Goal: Task Accomplishment & Management: Use online tool/utility

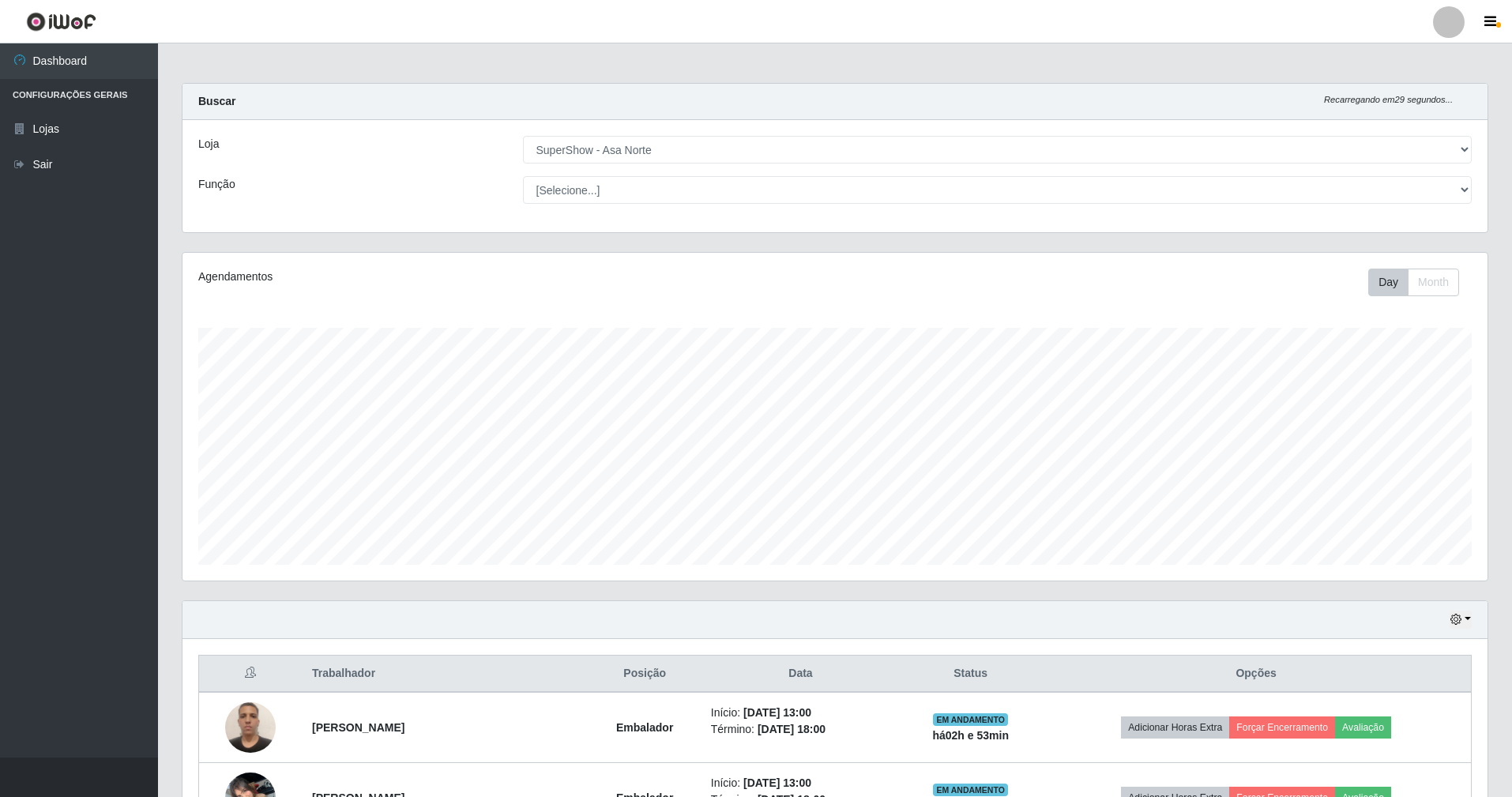
select select "71"
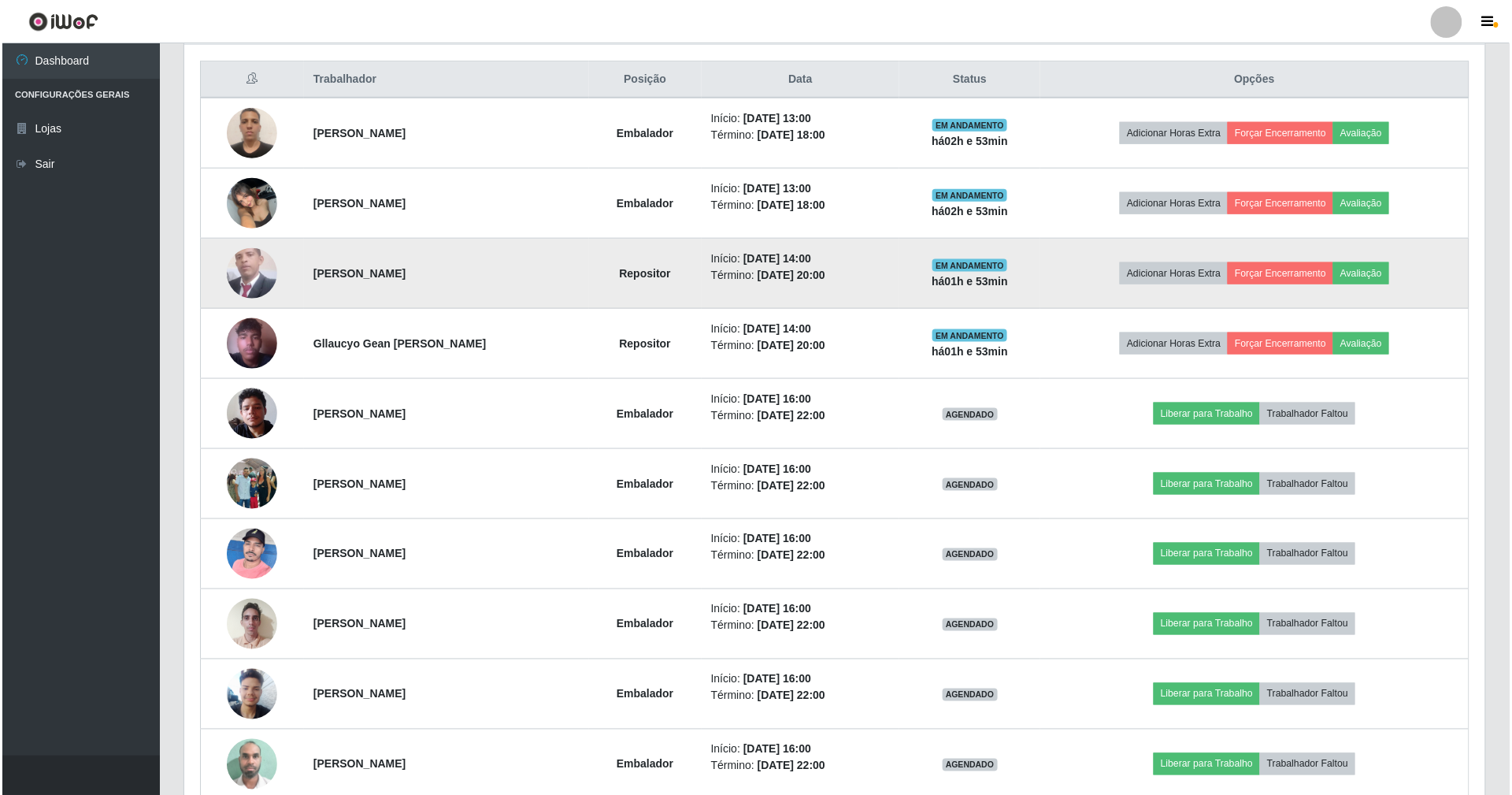
scroll to position [630, 0]
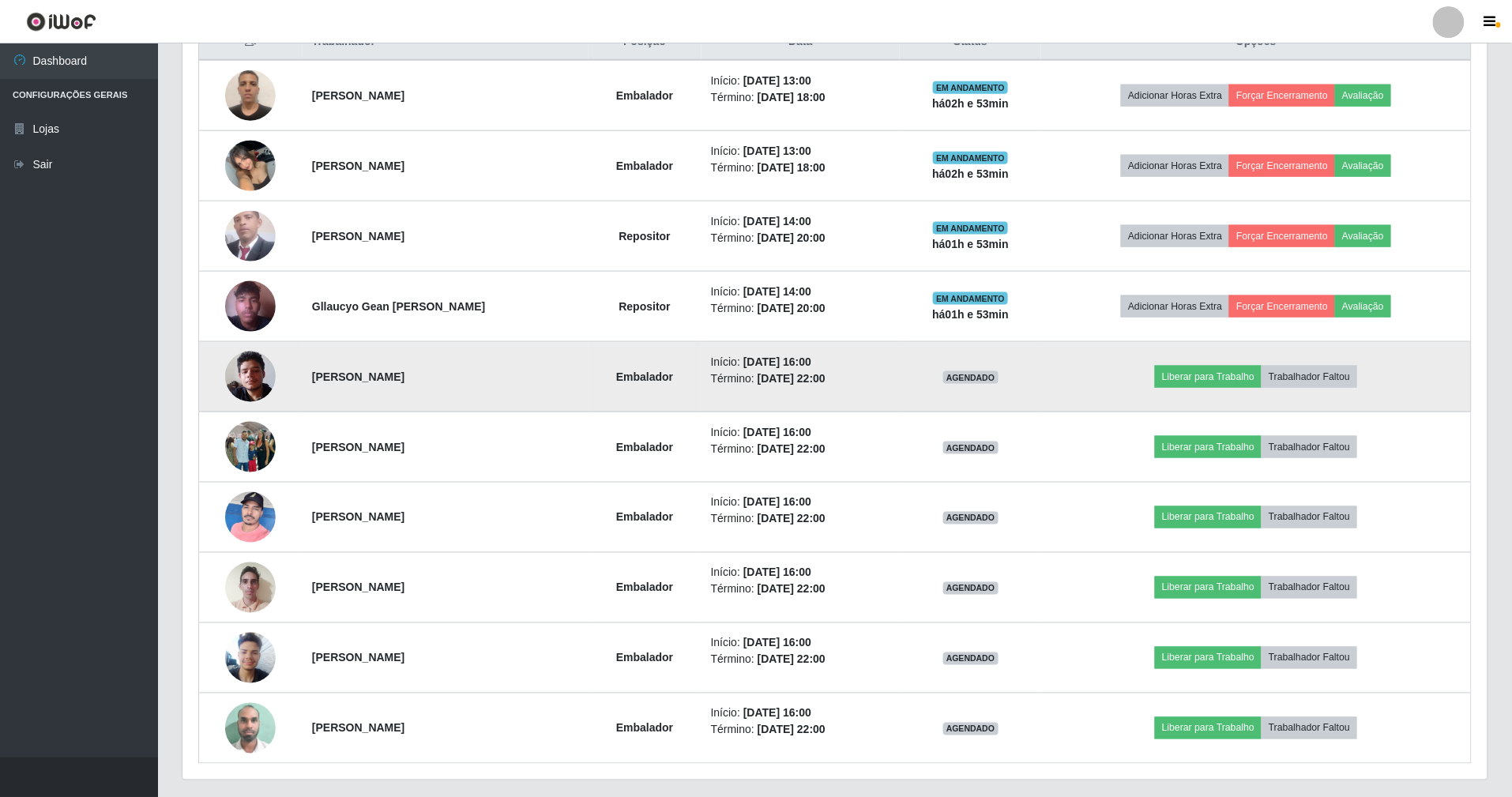
click at [248, 382] on img at bounding box center [250, 376] width 50 height 67
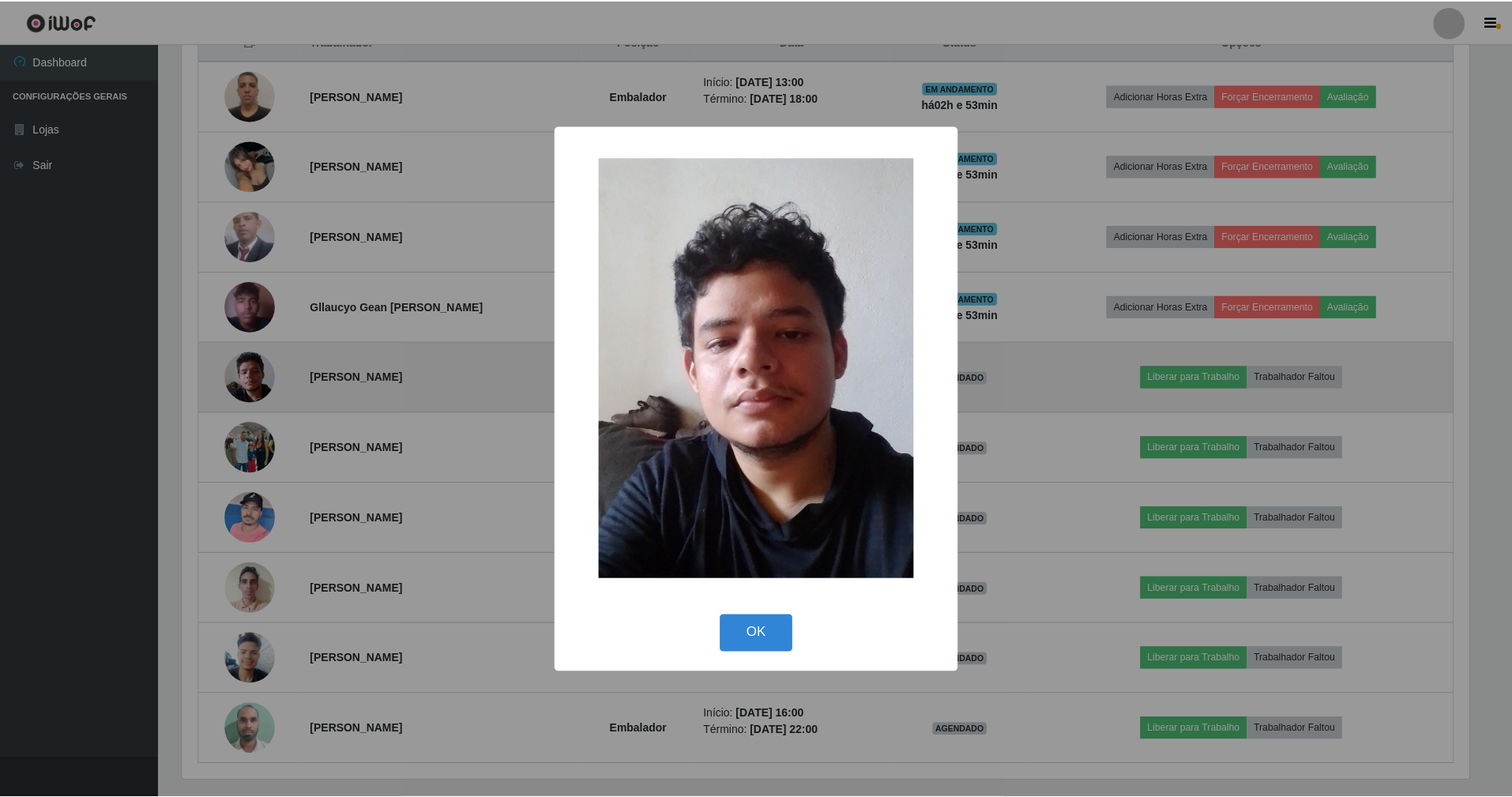
scroll to position [328, 1291]
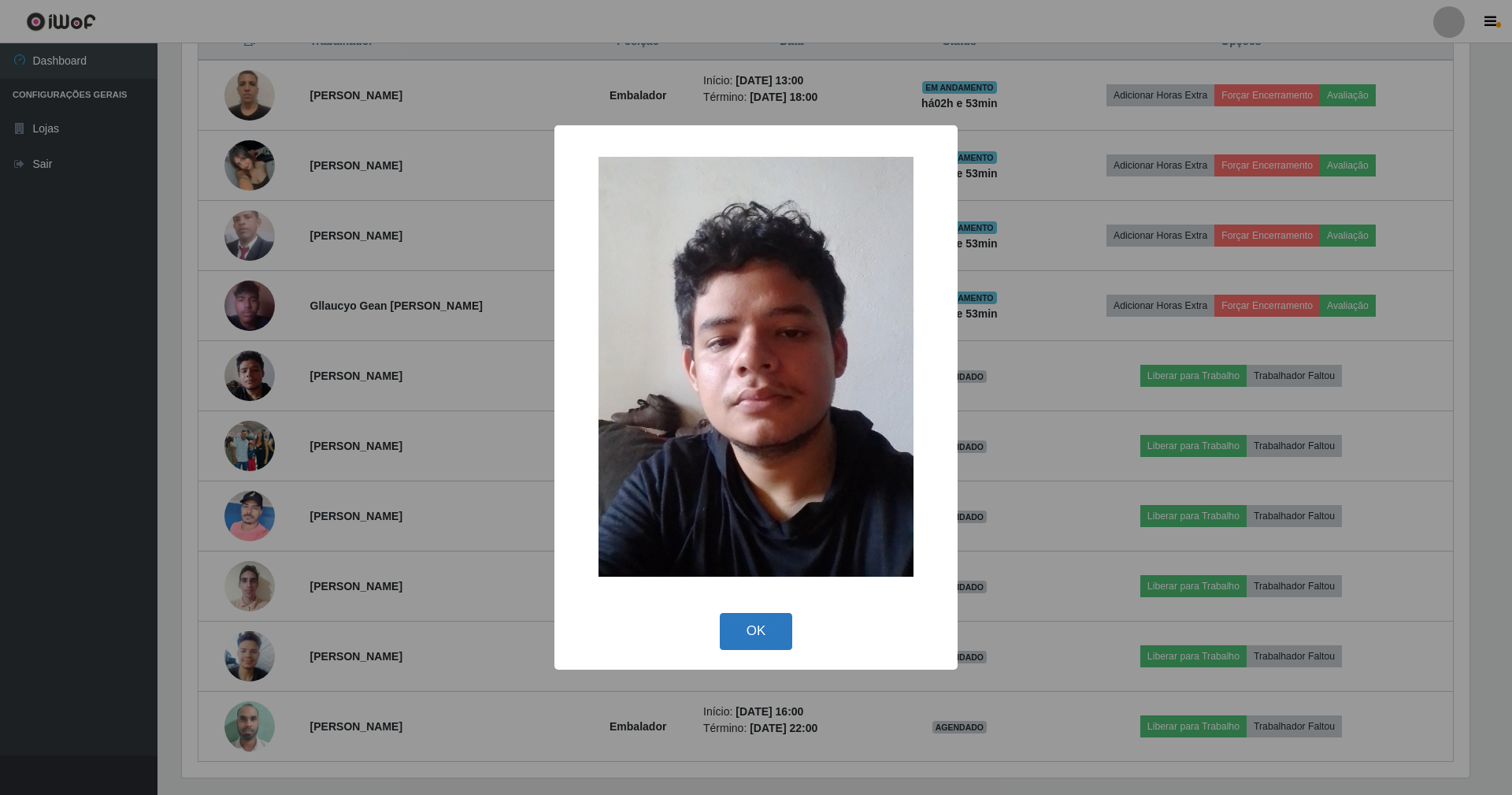
click at [729, 624] on button "OK" at bounding box center [756, 630] width 74 height 37
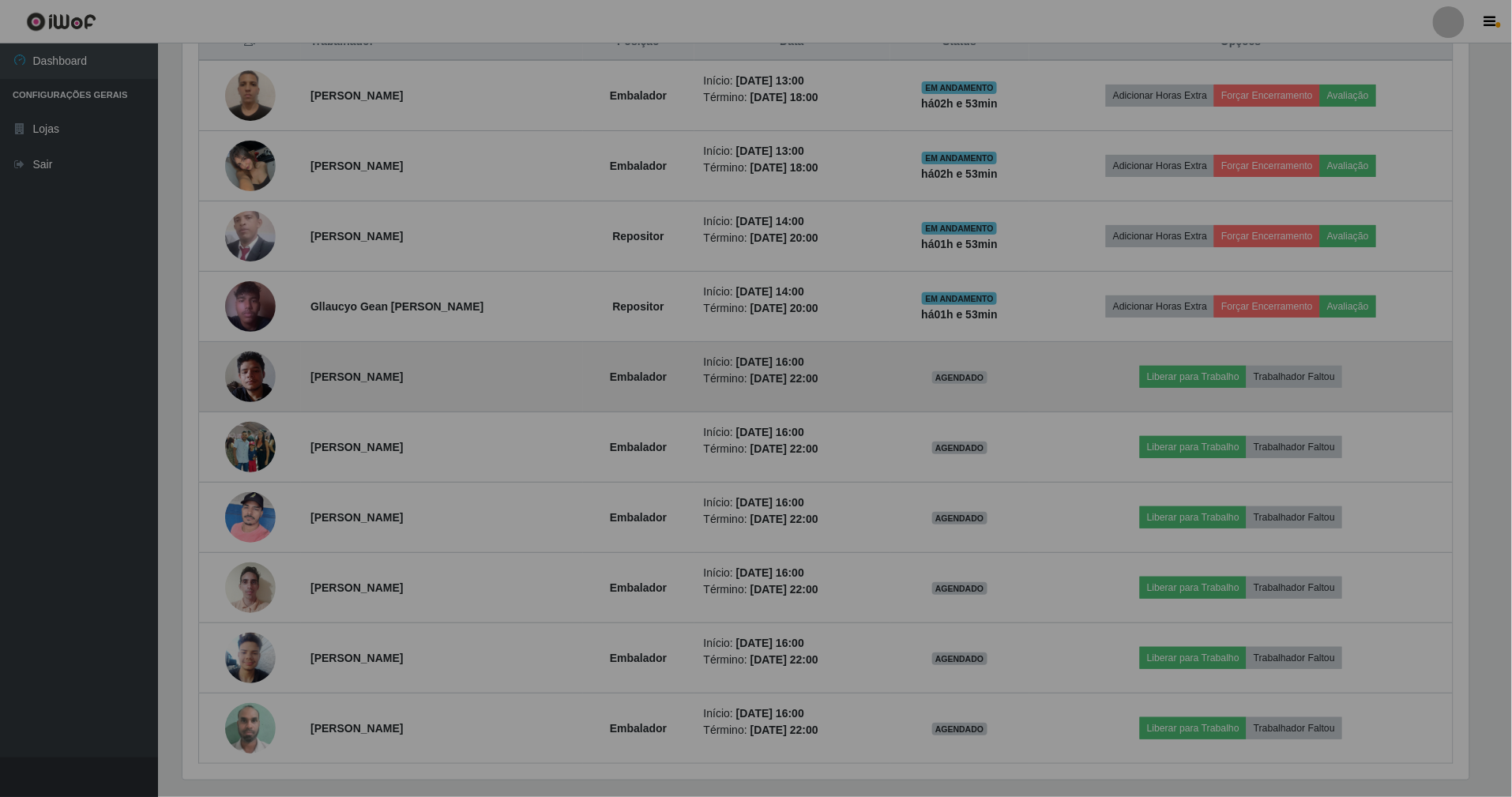
scroll to position [328, 1304]
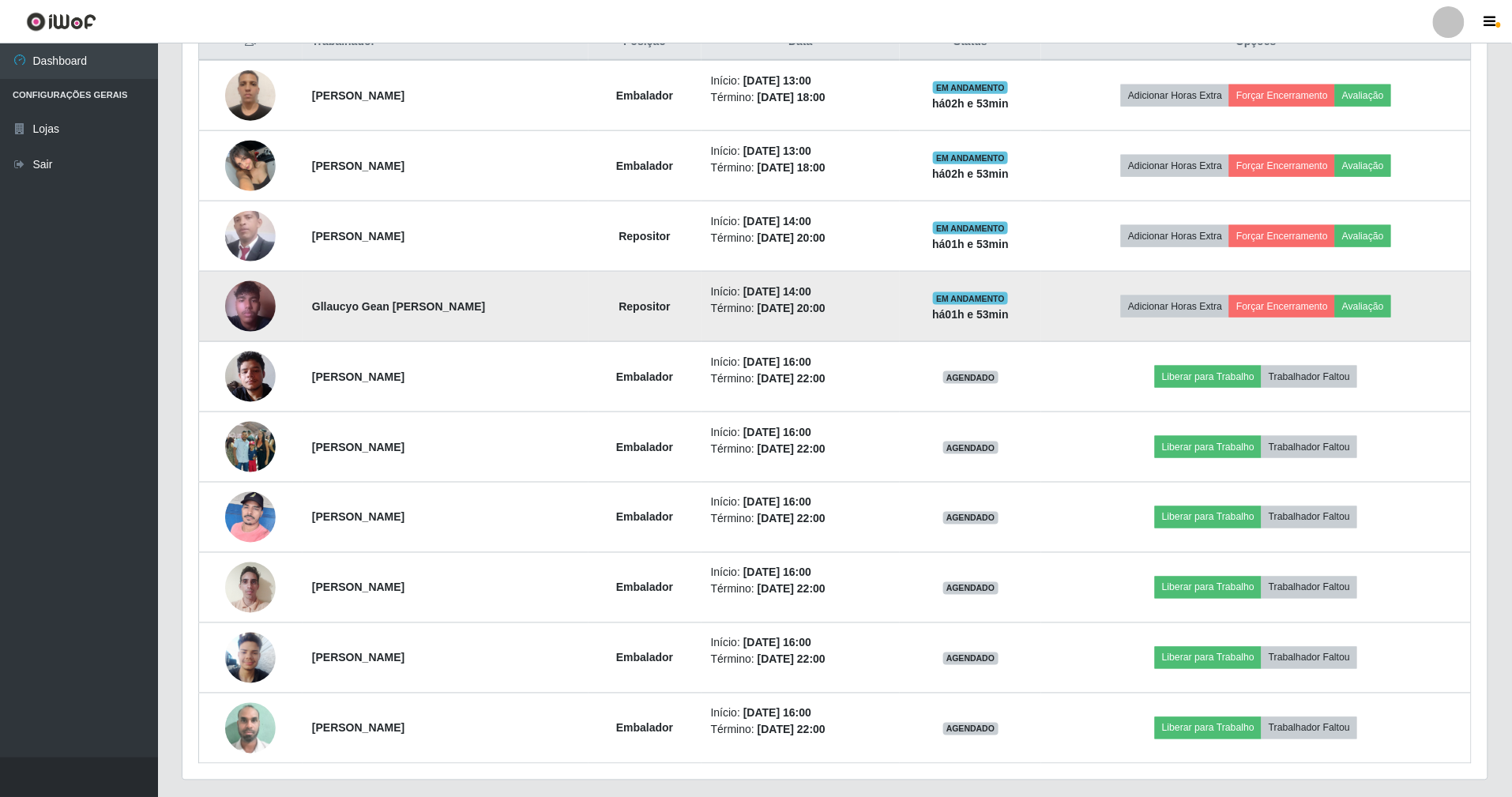
drag, startPoint x: 513, startPoint y: 314, endPoint x: 484, endPoint y: 313, distance: 29.0
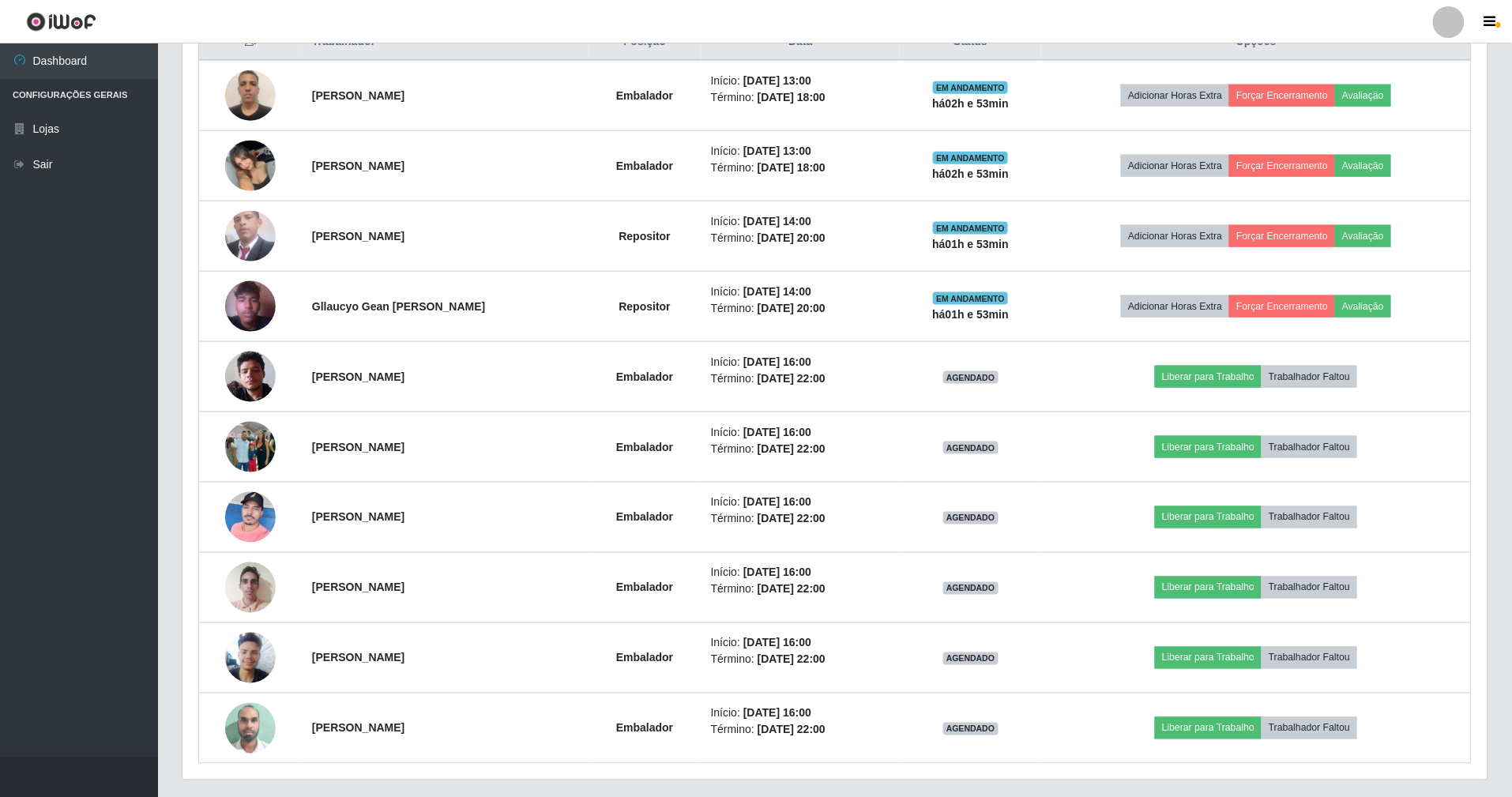
drag, startPoint x: 484, startPoint y: 313, endPoint x: 61, endPoint y: 384, distance: 428.9
click at [61, 384] on ul "Dashboard Configurações Gerais Lojas Sair" at bounding box center [79, 400] width 158 height 714
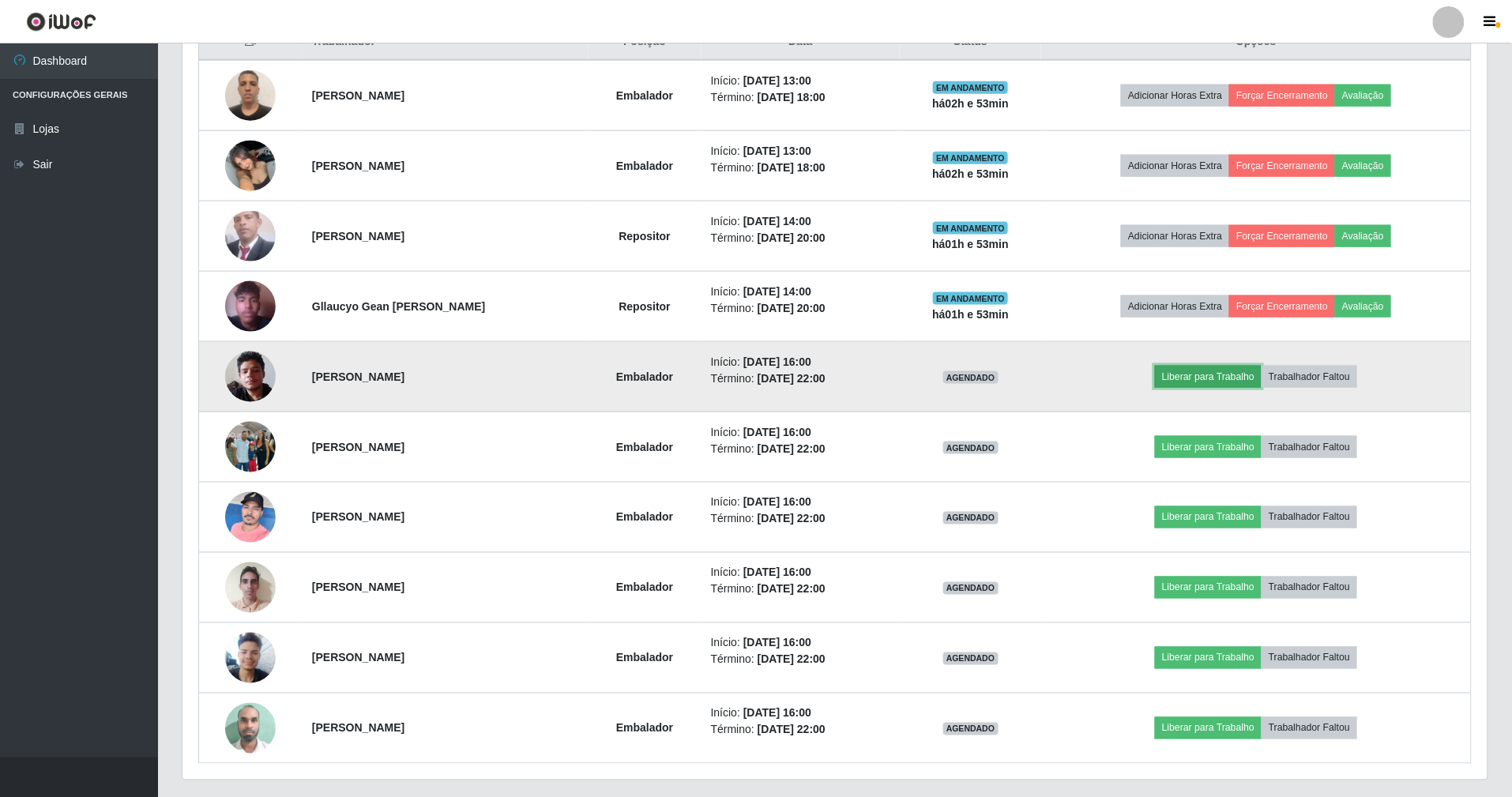
click at [1195, 384] on button "Liberar para Trabalho" at bounding box center [1207, 376] width 107 height 22
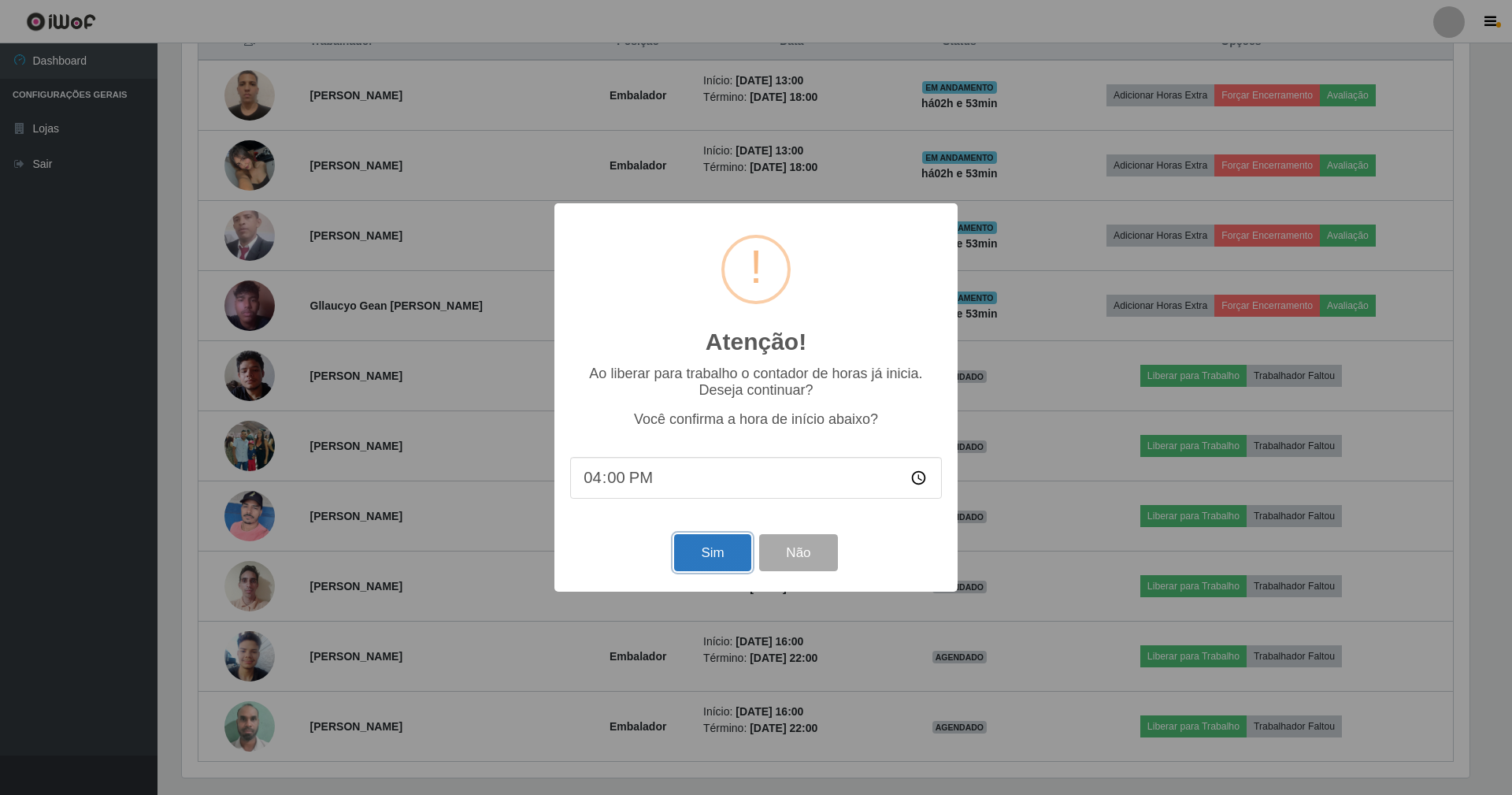
click at [710, 546] on button "Sim" at bounding box center [712, 553] width 76 height 37
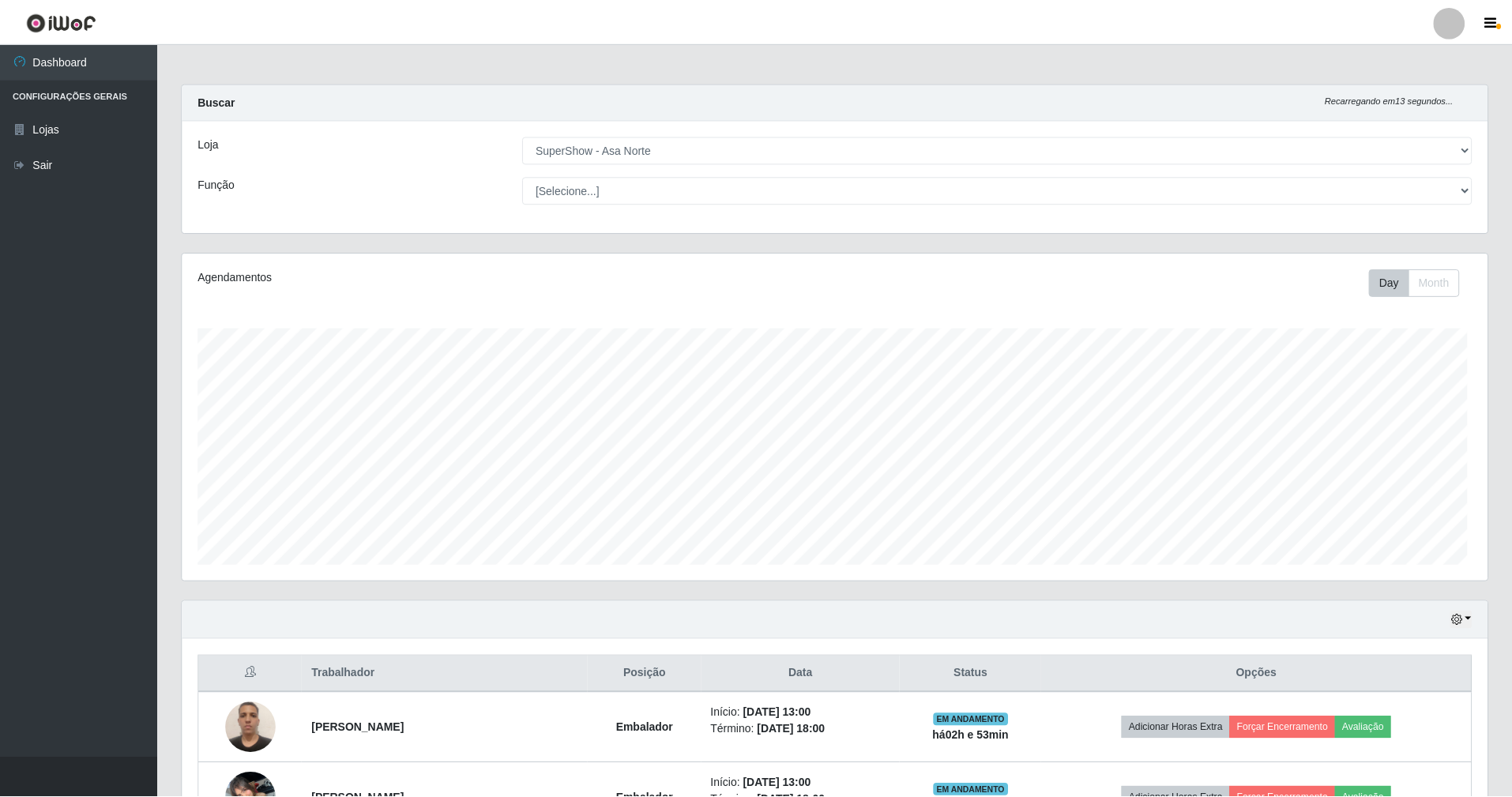
scroll to position [328, 1309]
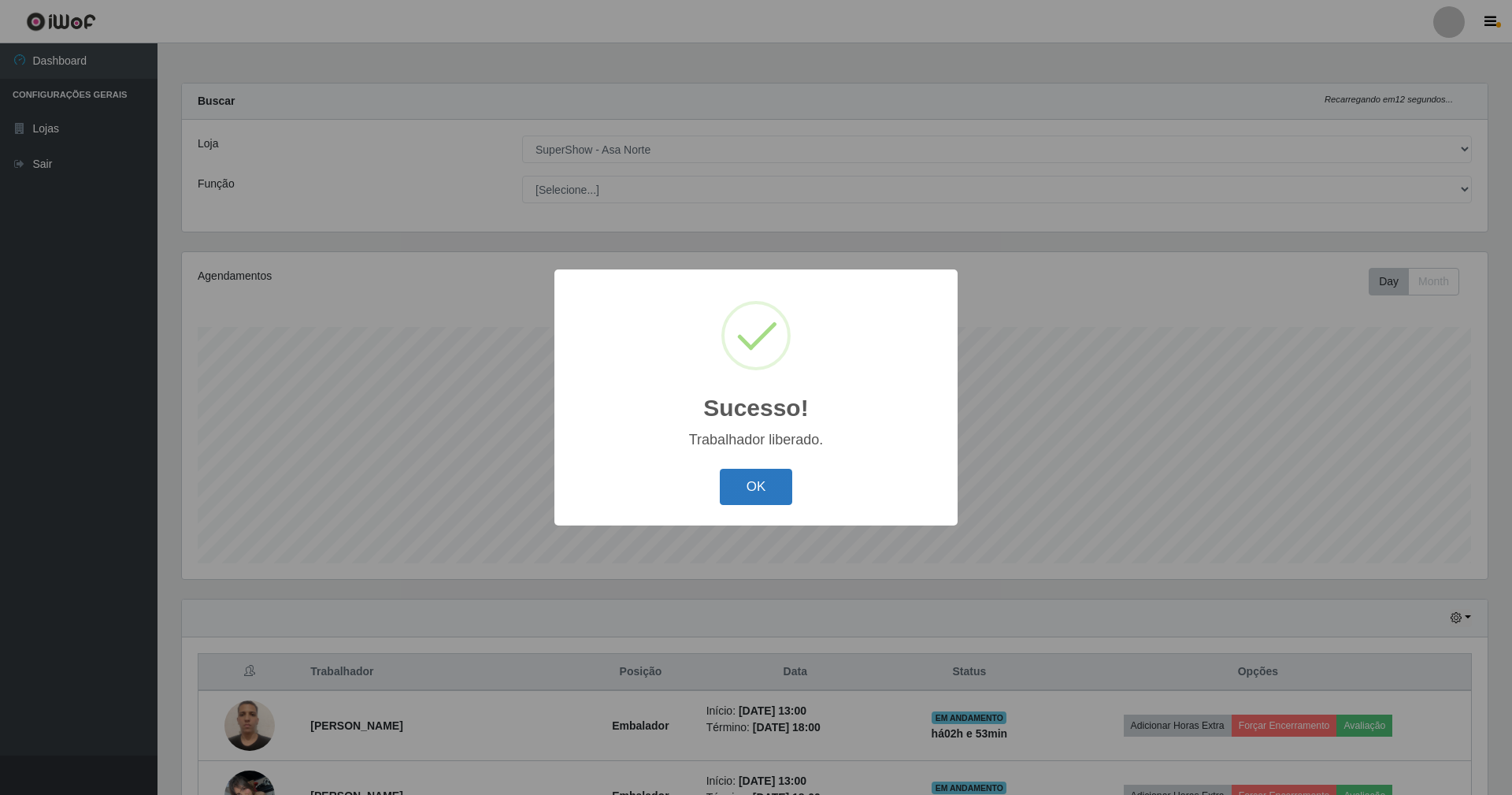
click at [745, 488] on button "OK" at bounding box center [756, 487] width 74 height 37
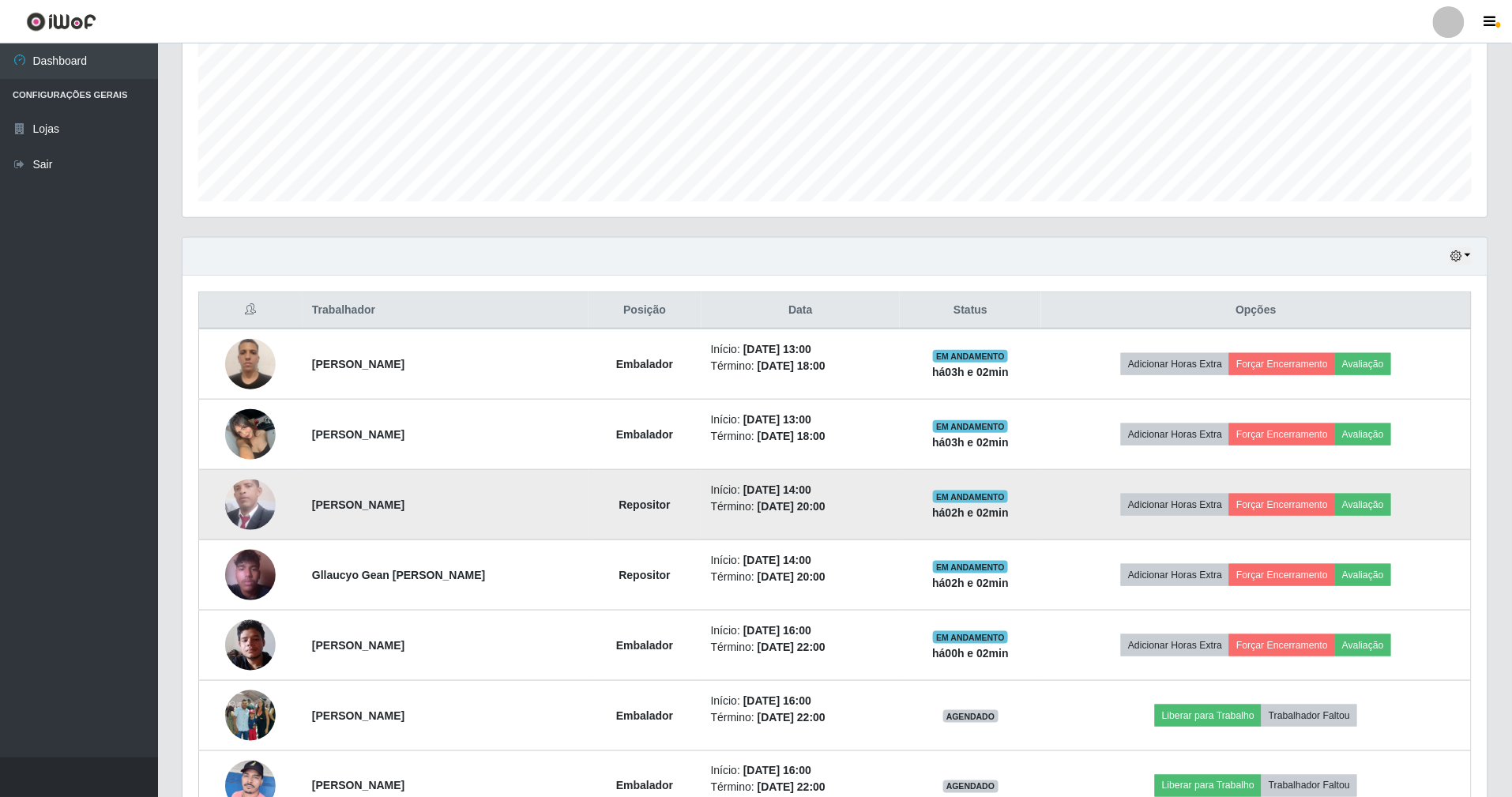
scroll to position [679, 0]
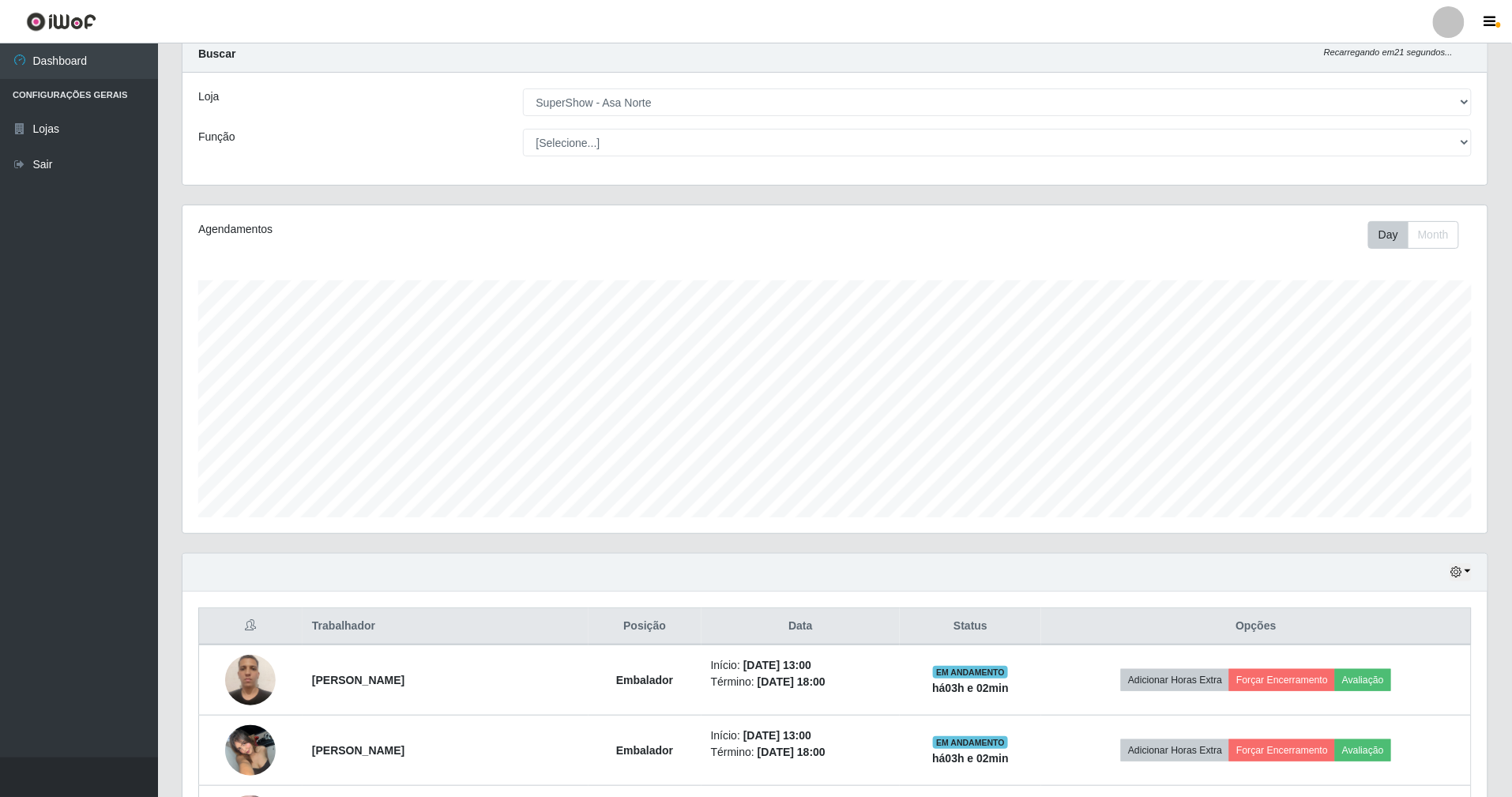
drag, startPoint x: 1503, startPoint y: 513, endPoint x: 405, endPoint y: 581, distance: 1100.1
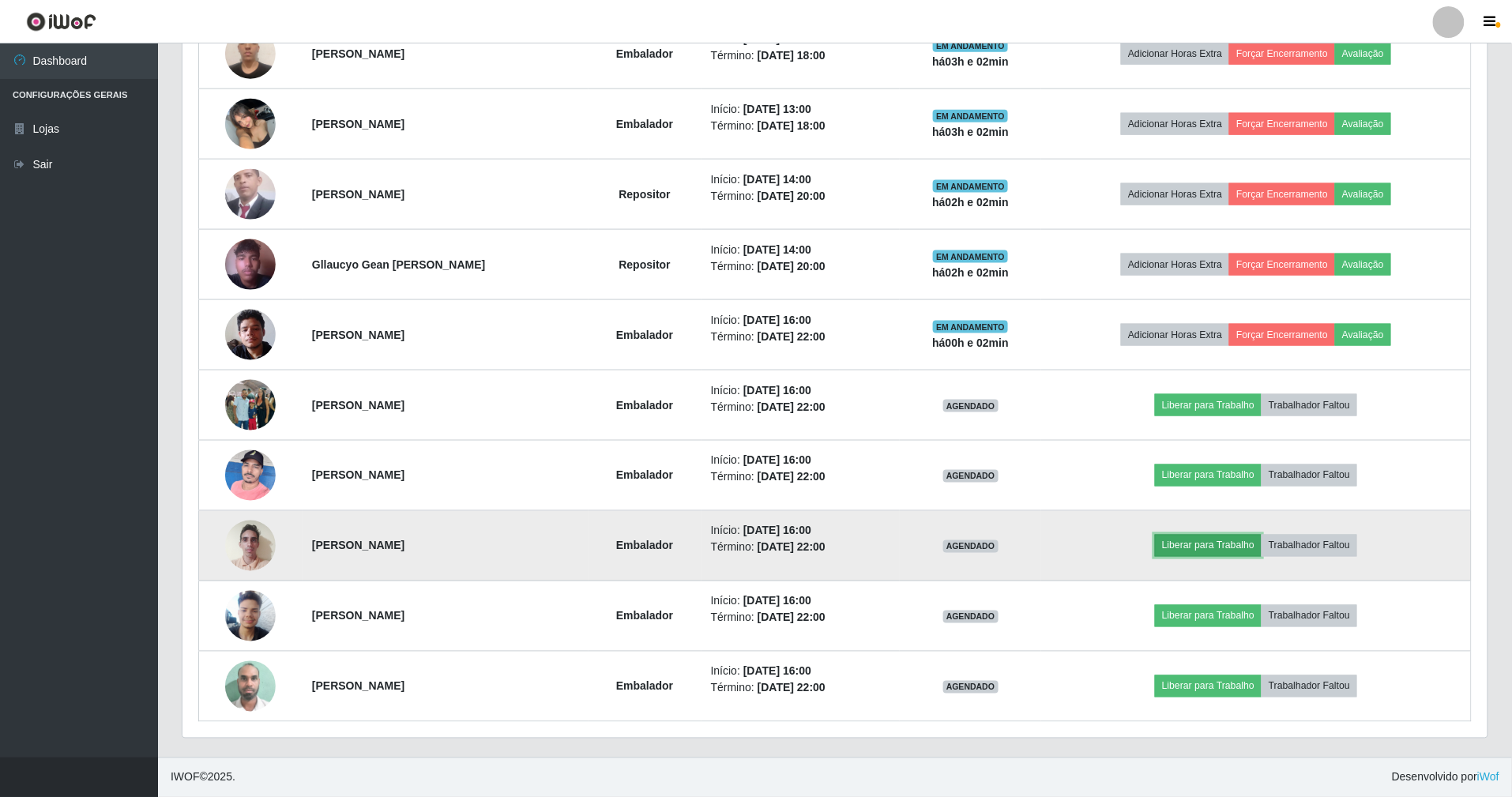
click at [1201, 544] on button "Liberar para Trabalho" at bounding box center [1207, 545] width 107 height 22
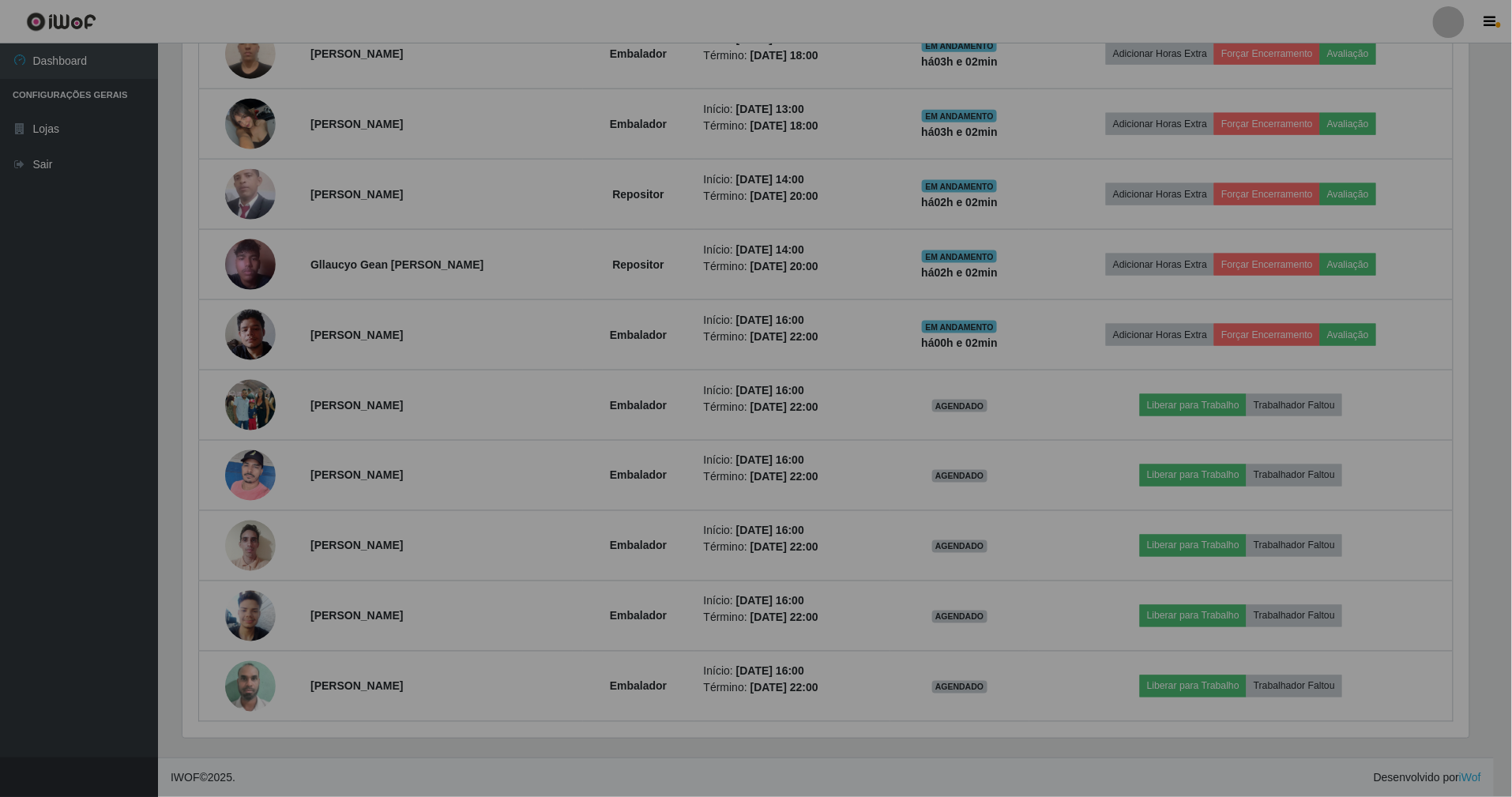
scroll to position [328, 1304]
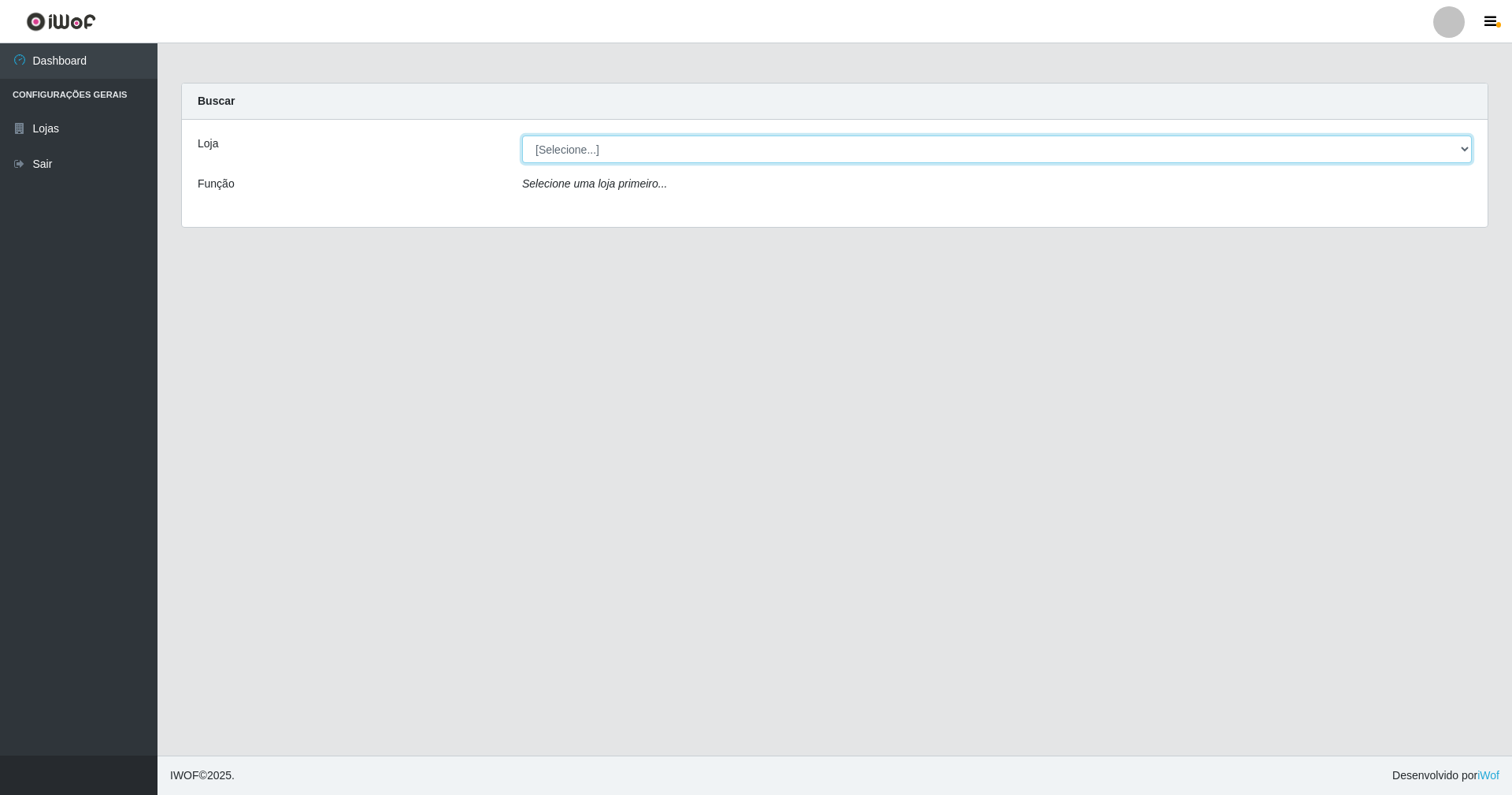
click at [640, 155] on select "[Selecione...] SuperShow - Asa Norte" at bounding box center [997, 149] width 950 height 28
select select "71"
click at [522, 135] on select "[Selecione...] SuperShow - Asa Norte" at bounding box center [997, 149] width 950 height 28
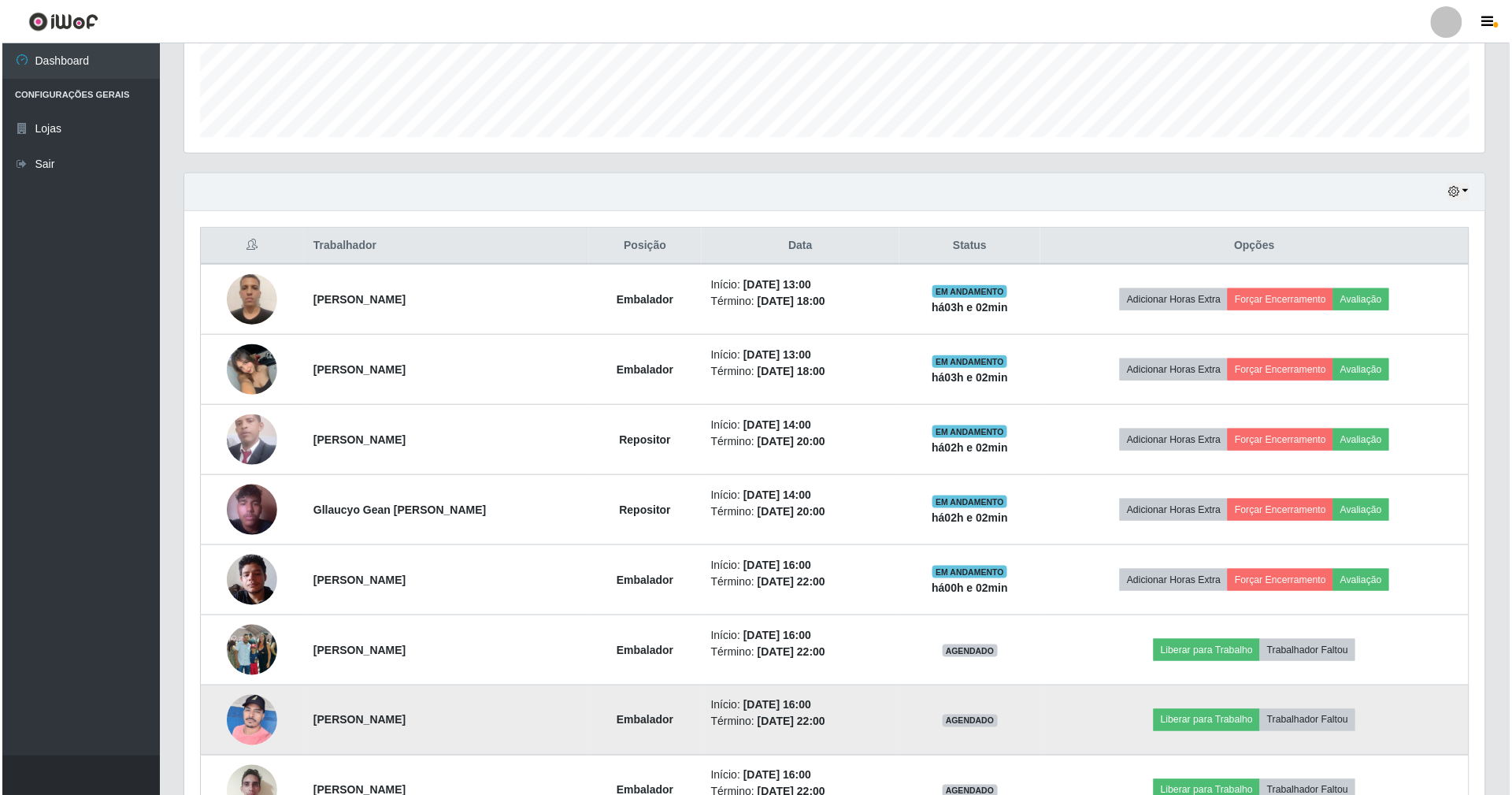
scroll to position [677, 0]
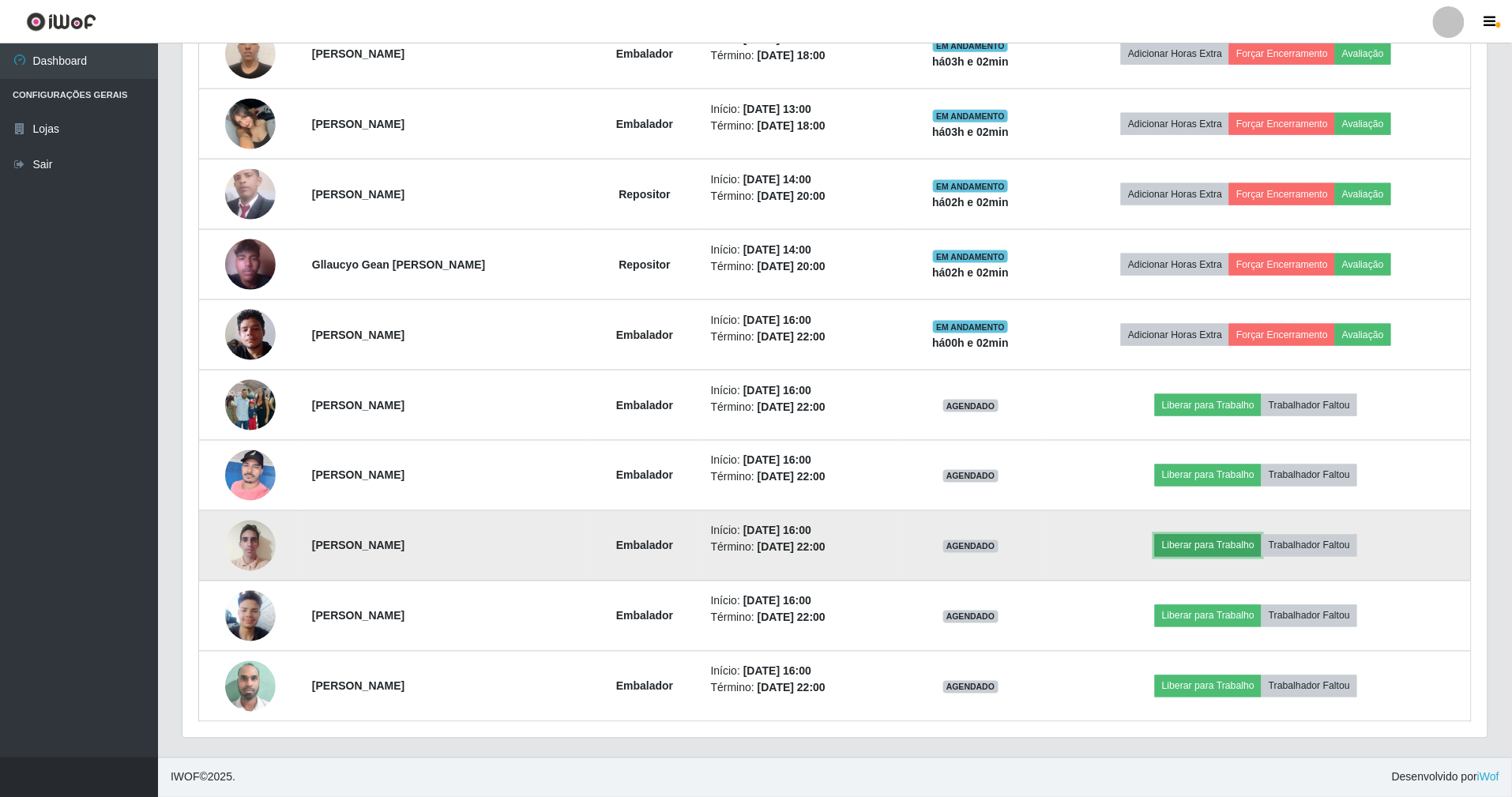
click at [1198, 550] on button "Liberar para Trabalho" at bounding box center [1207, 545] width 107 height 22
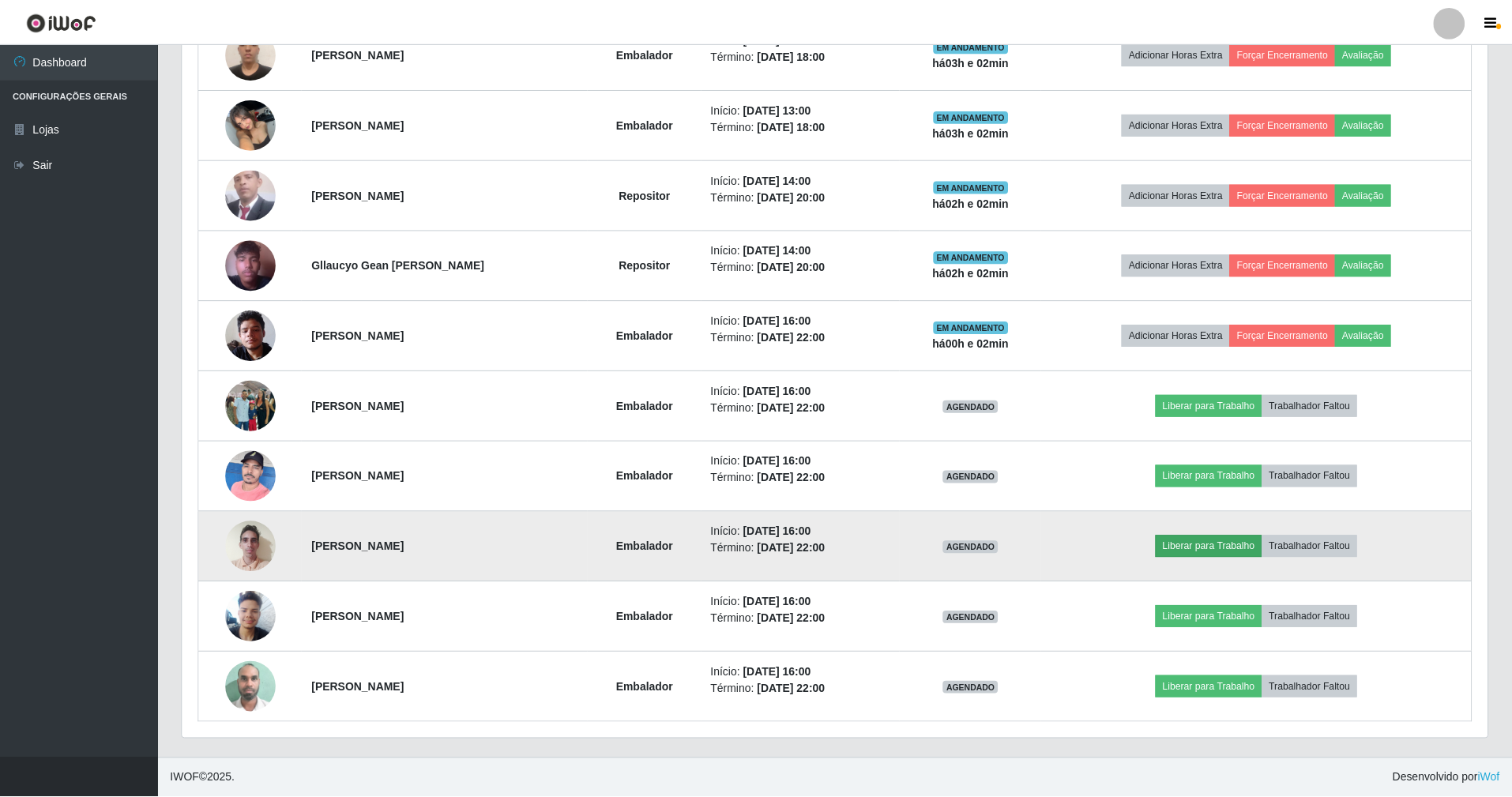
scroll to position [328, 1291]
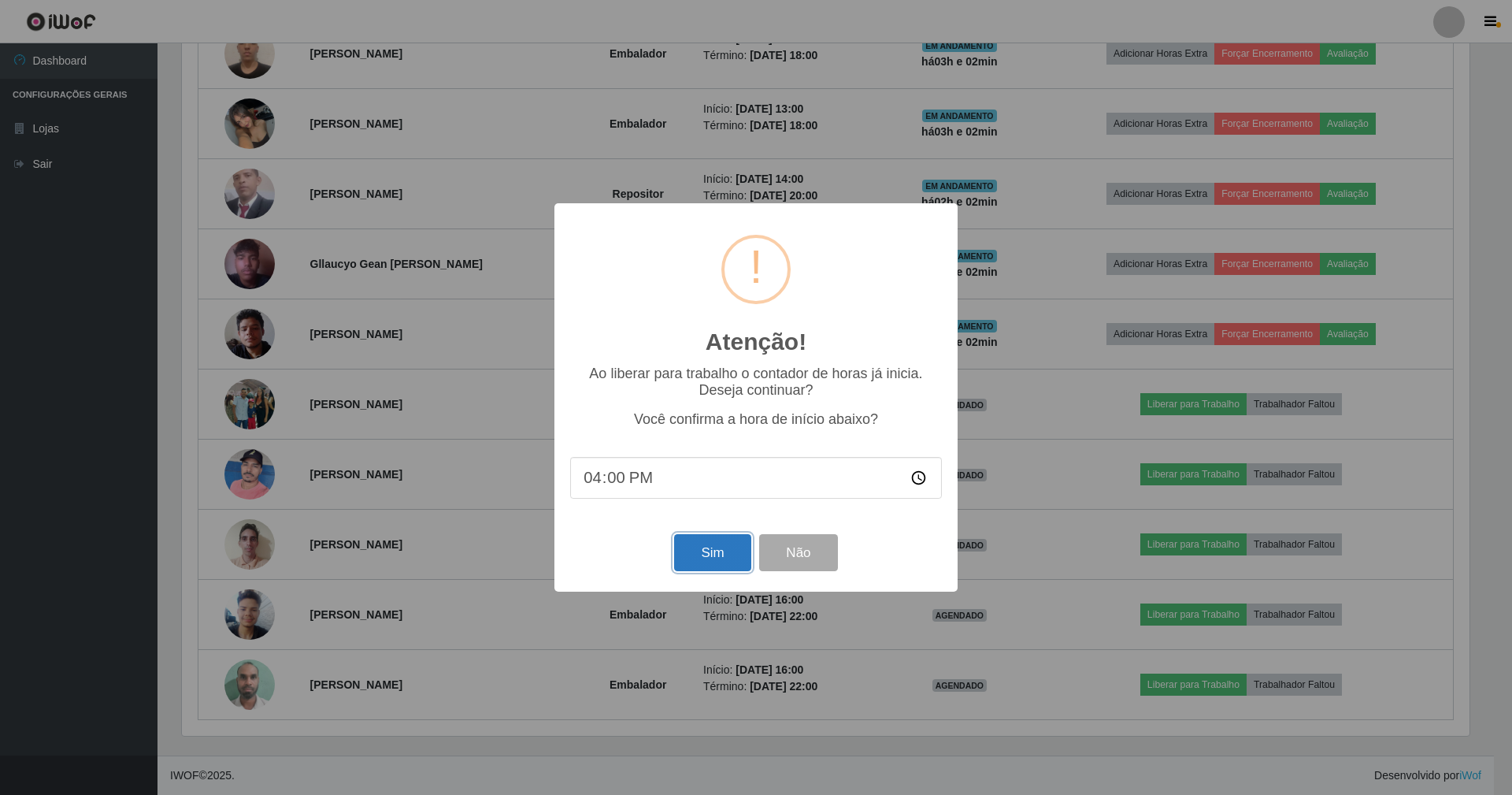
click at [712, 550] on button "Sim" at bounding box center [712, 553] width 76 height 37
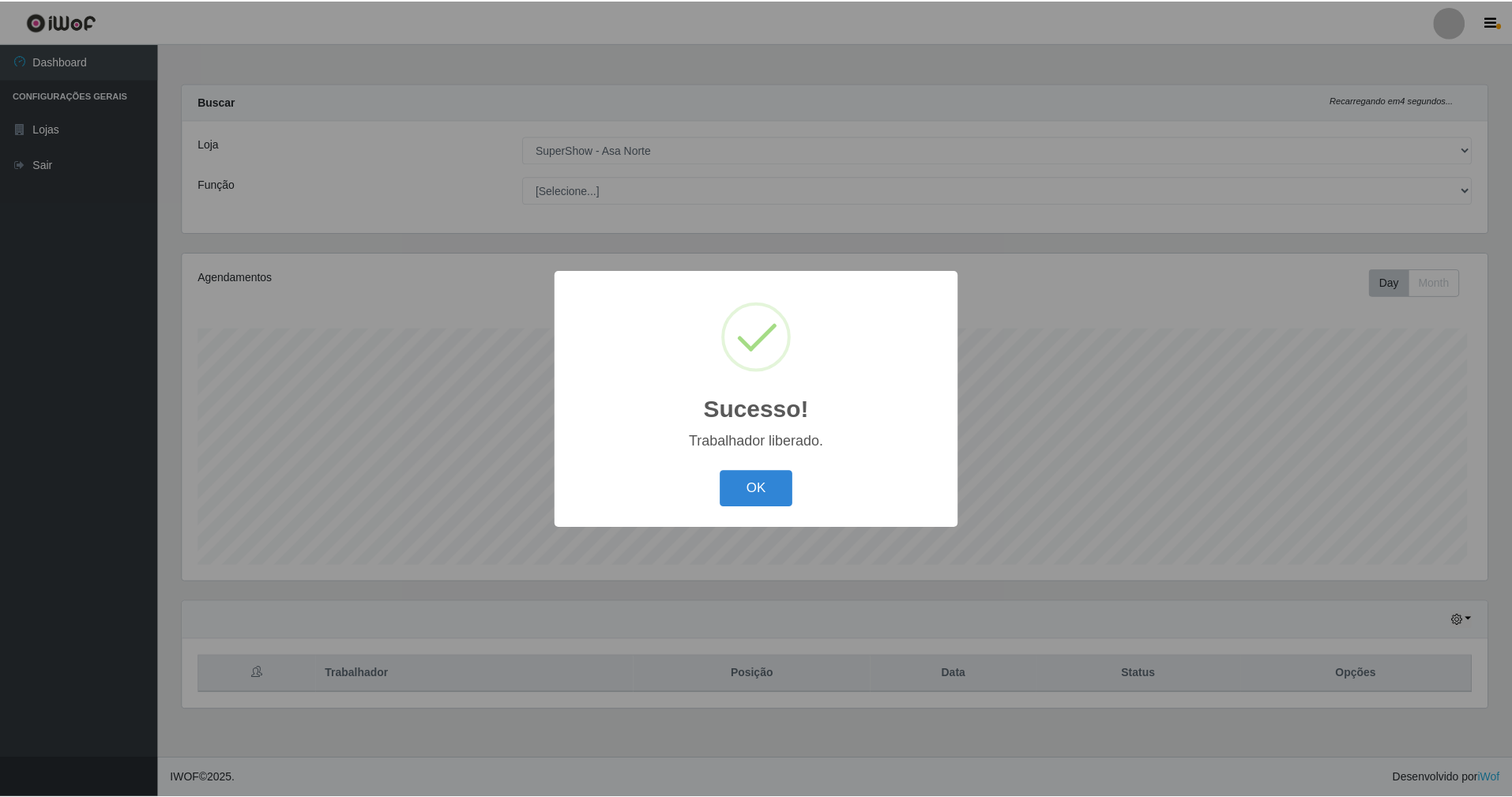
scroll to position [328, 1309]
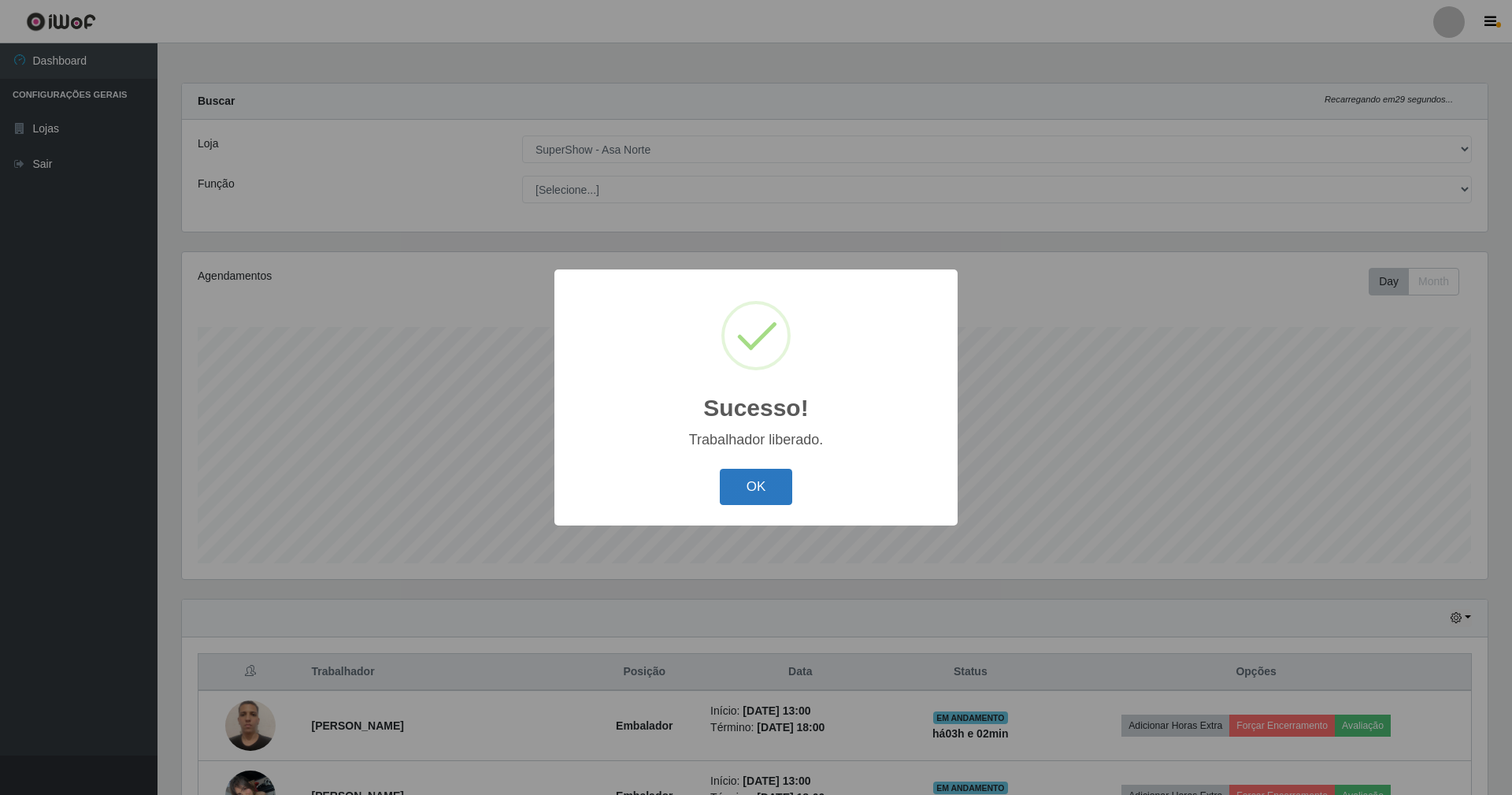
click at [785, 488] on button "OK" at bounding box center [756, 487] width 74 height 37
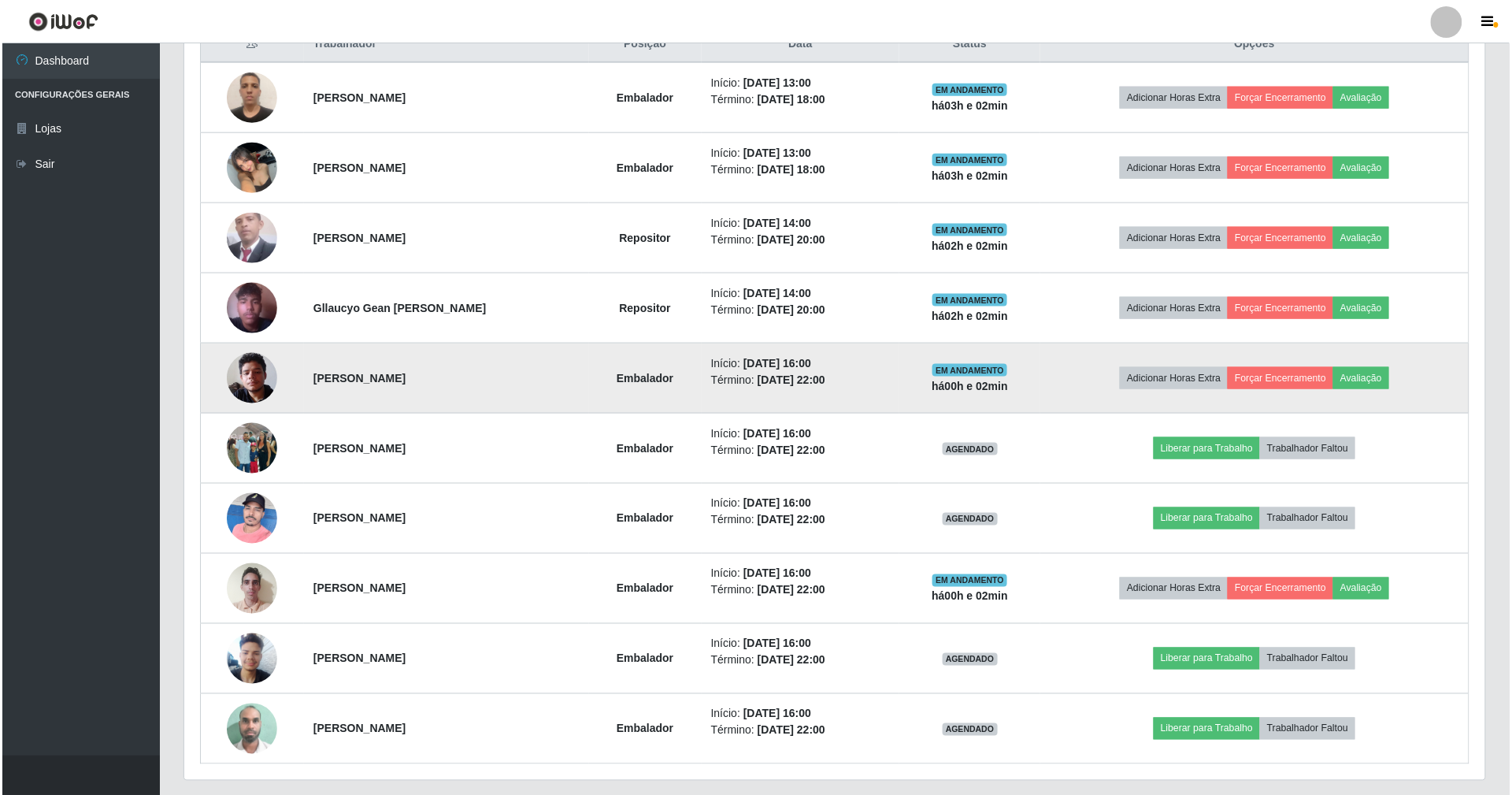
scroll to position [630, 0]
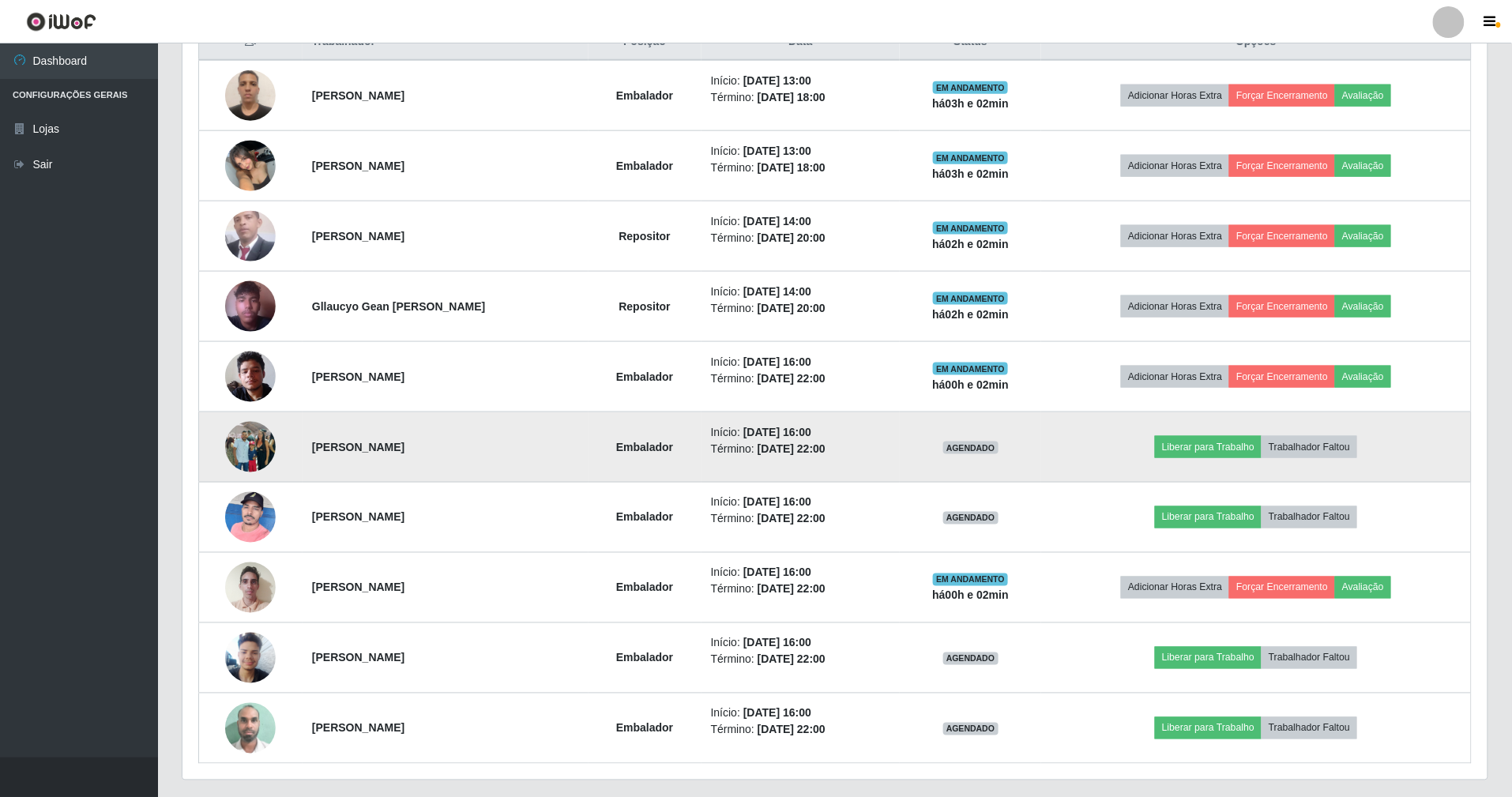
click at [239, 455] on img at bounding box center [250, 447] width 50 height 67
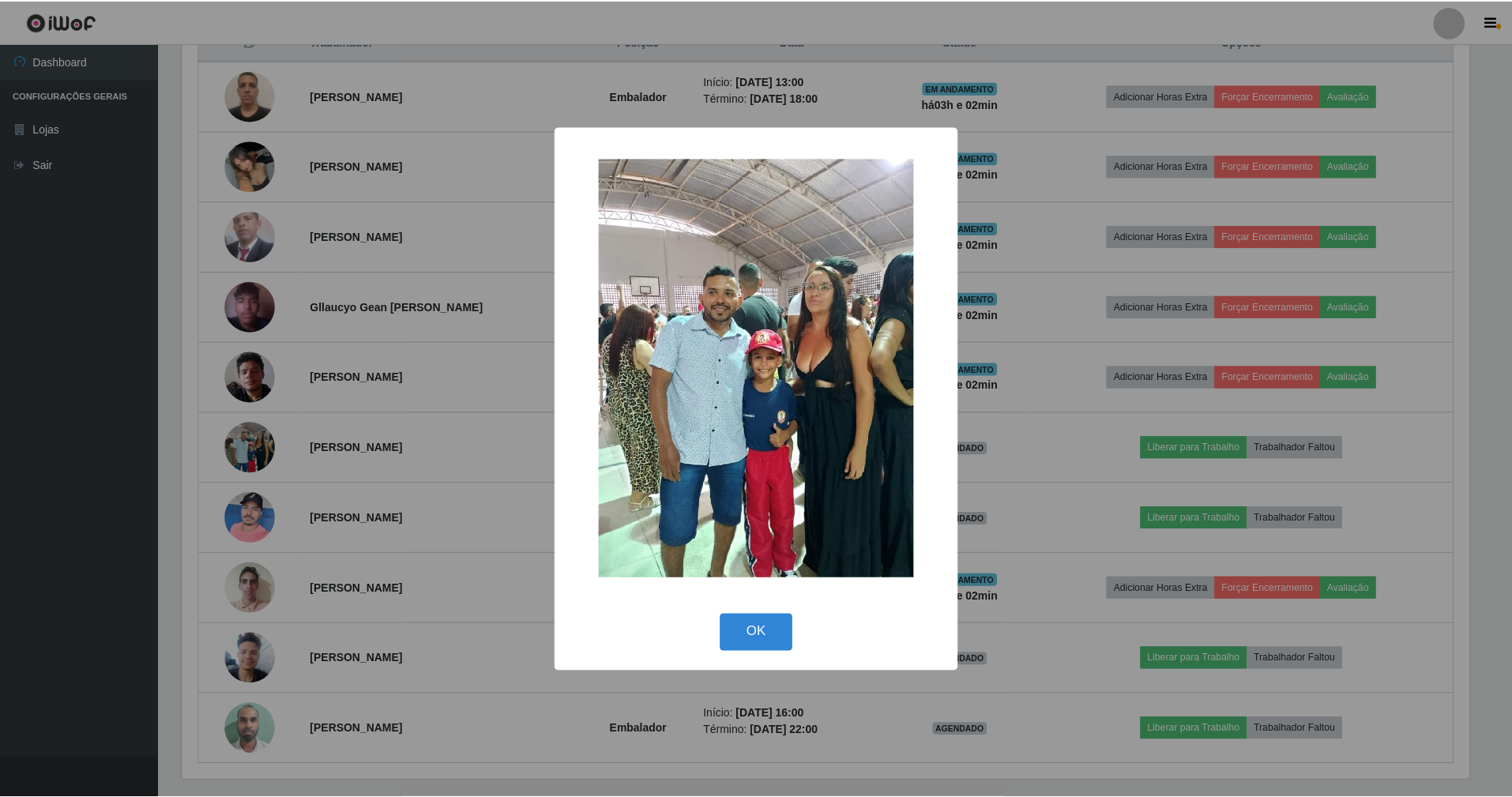
scroll to position [328, 1291]
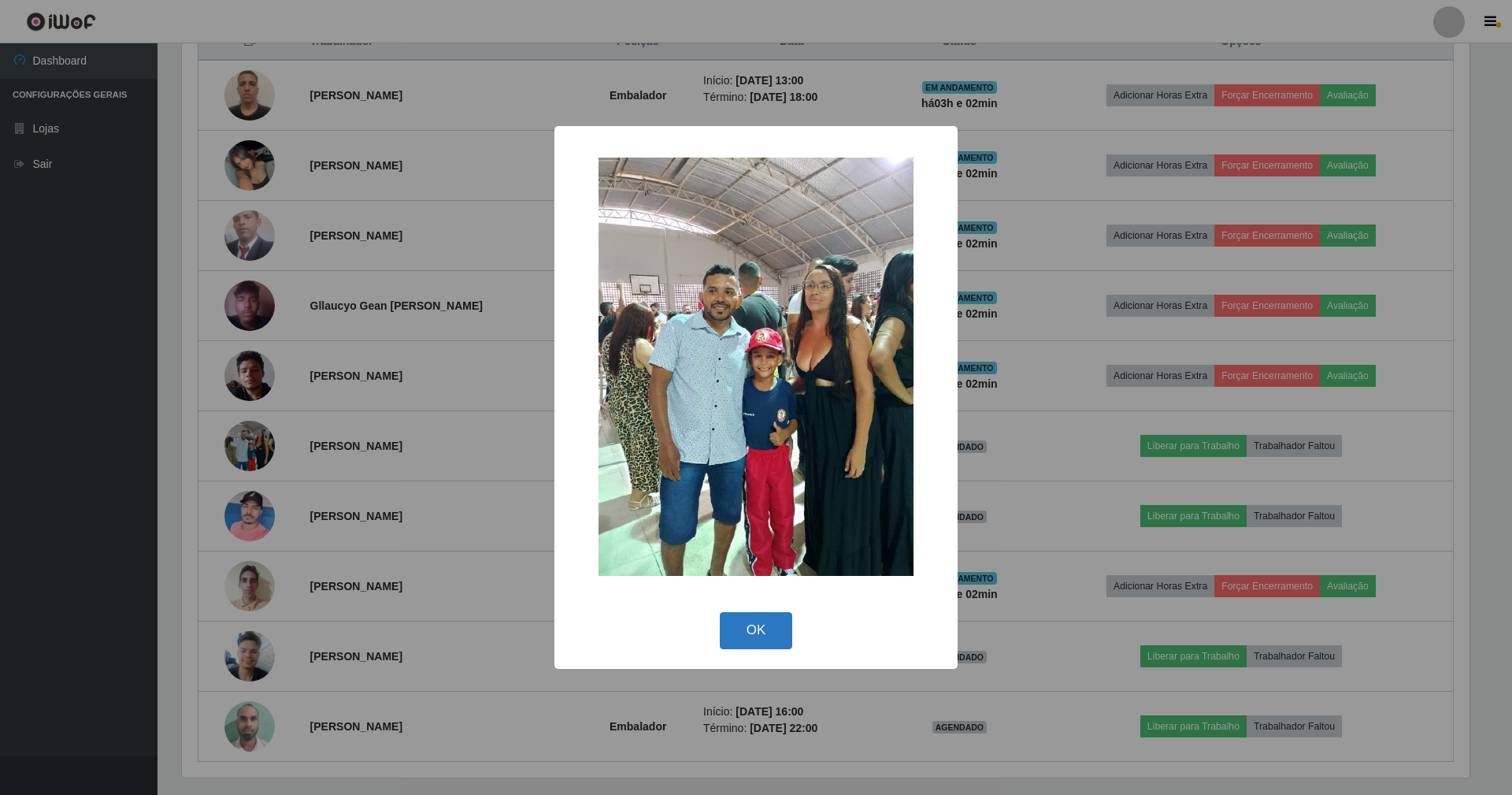
click at [757, 630] on button "OK" at bounding box center [756, 630] width 74 height 37
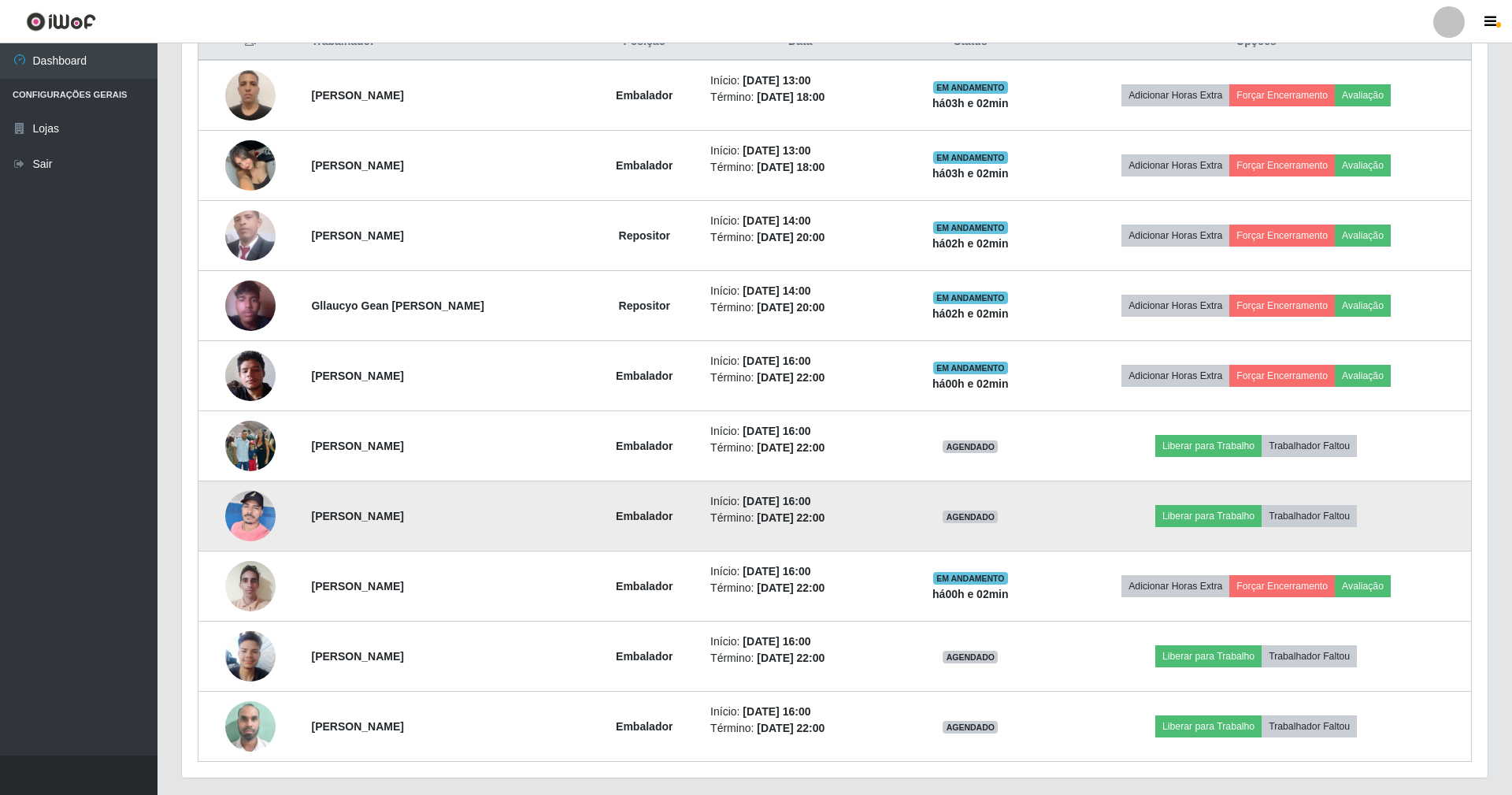
scroll to position [327, 1301]
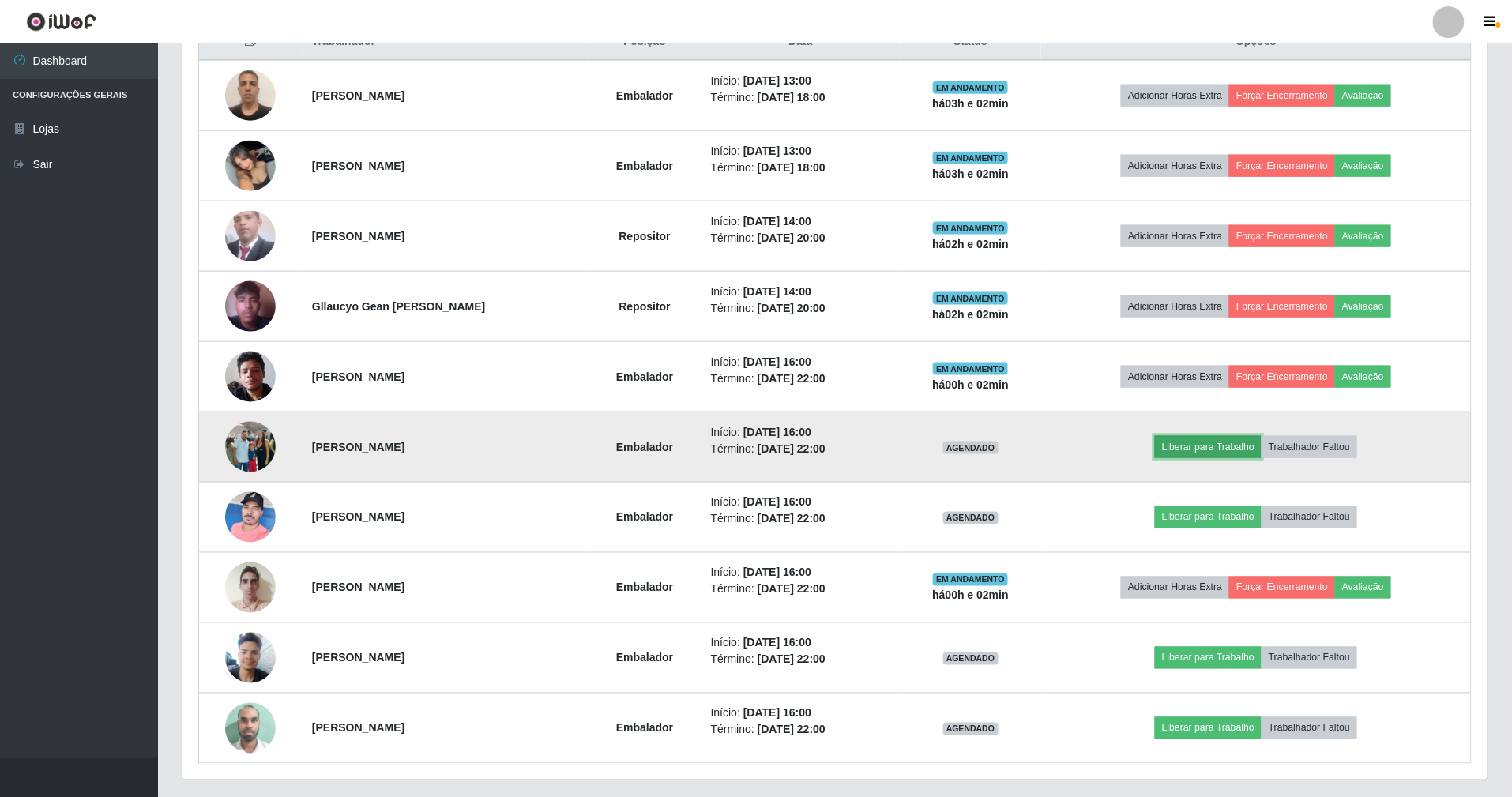
click at [1214, 453] on button "Liberar para Trabalho" at bounding box center [1207, 446] width 107 height 22
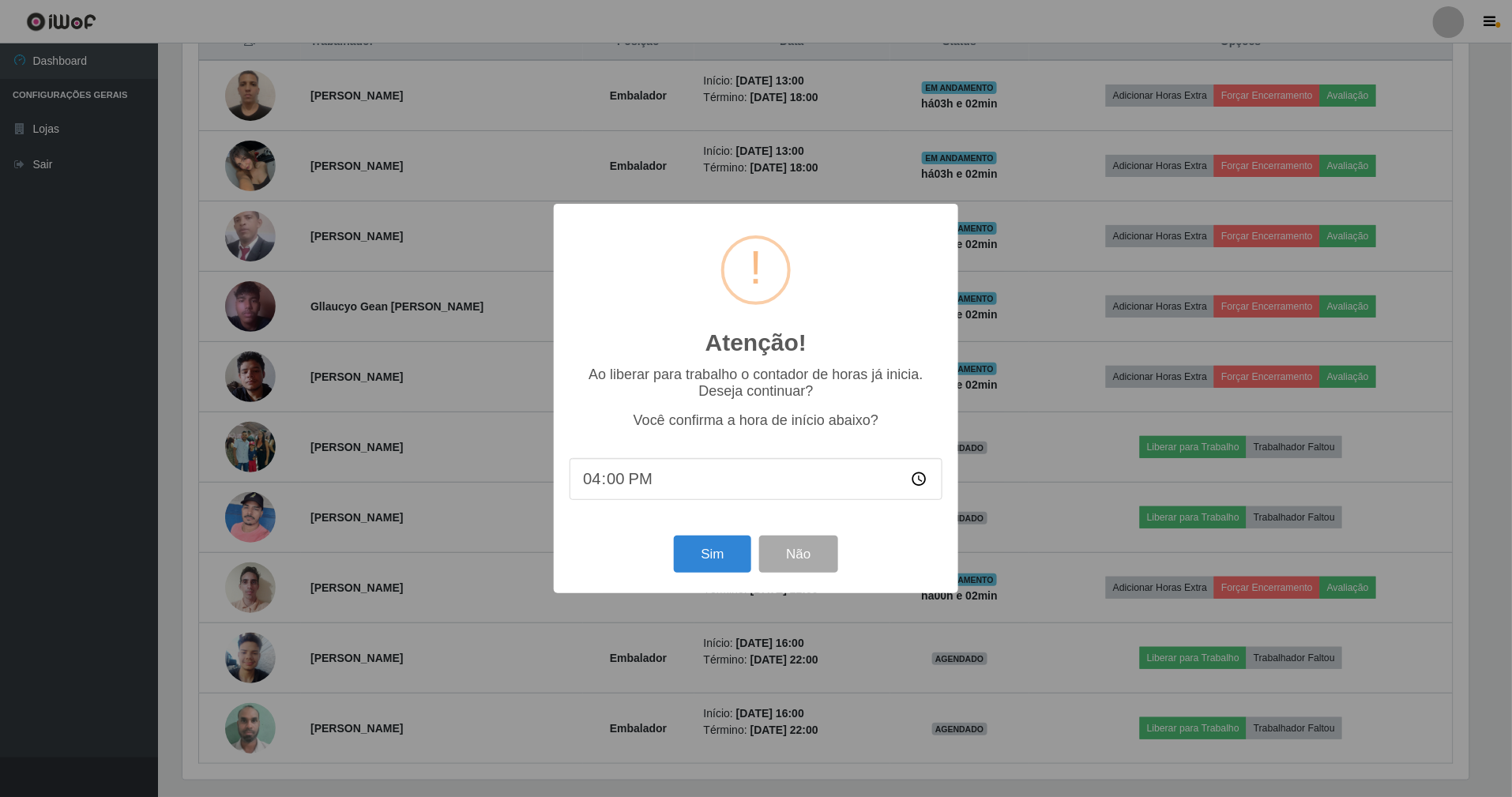
scroll to position [328, 1291]
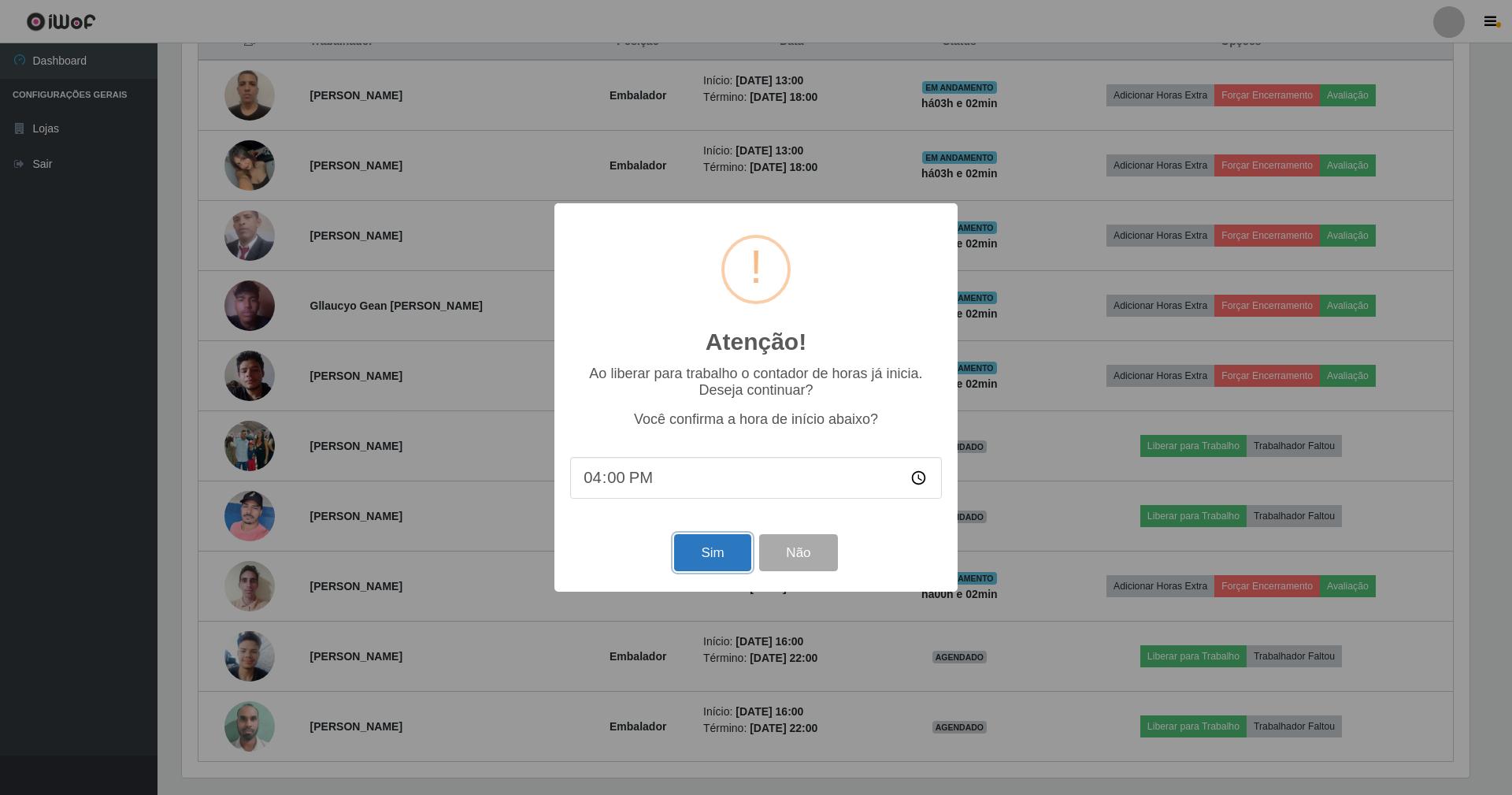
click at [721, 553] on button "Sim" at bounding box center [712, 553] width 76 height 37
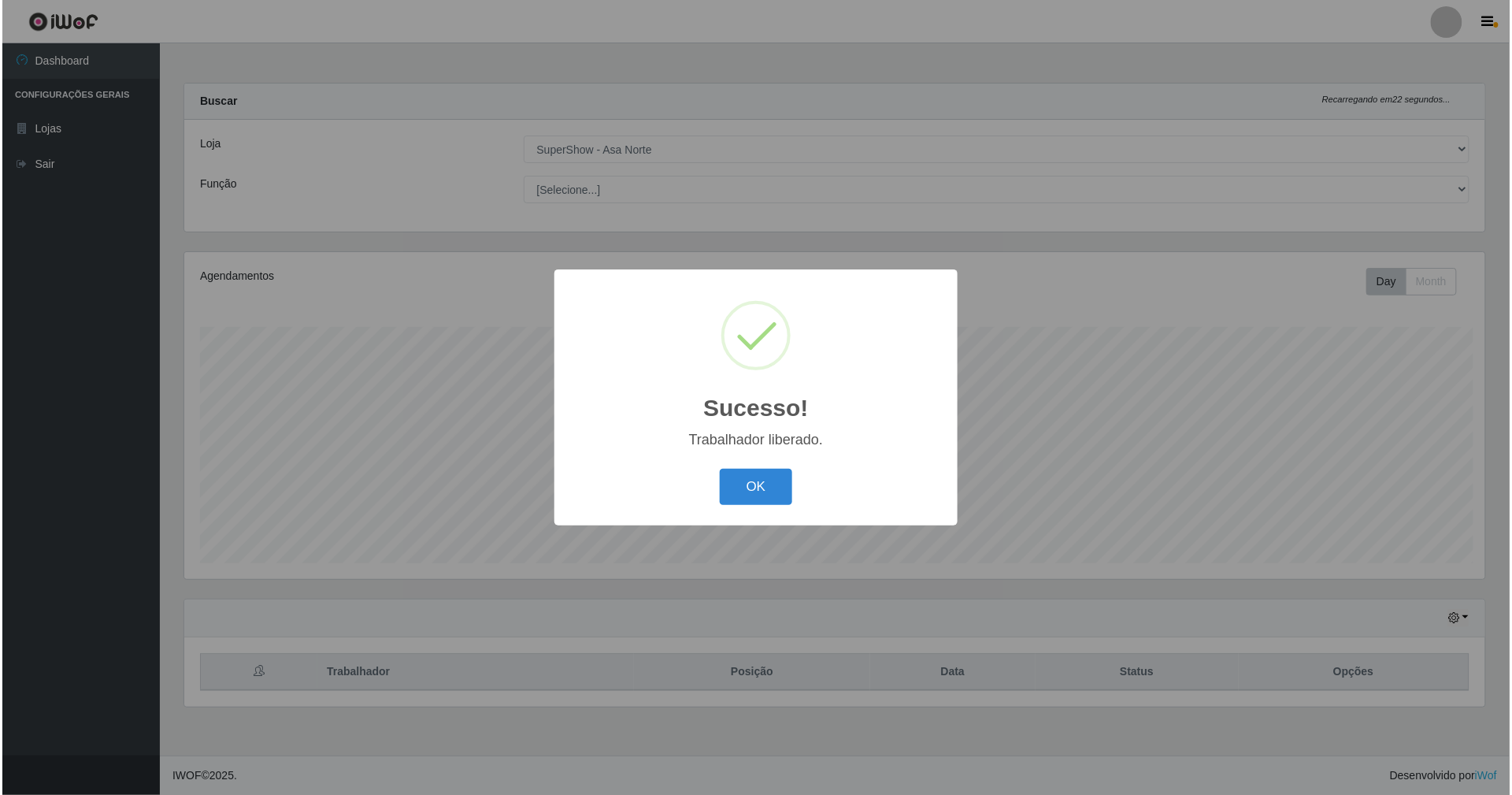
scroll to position [787186, 786177]
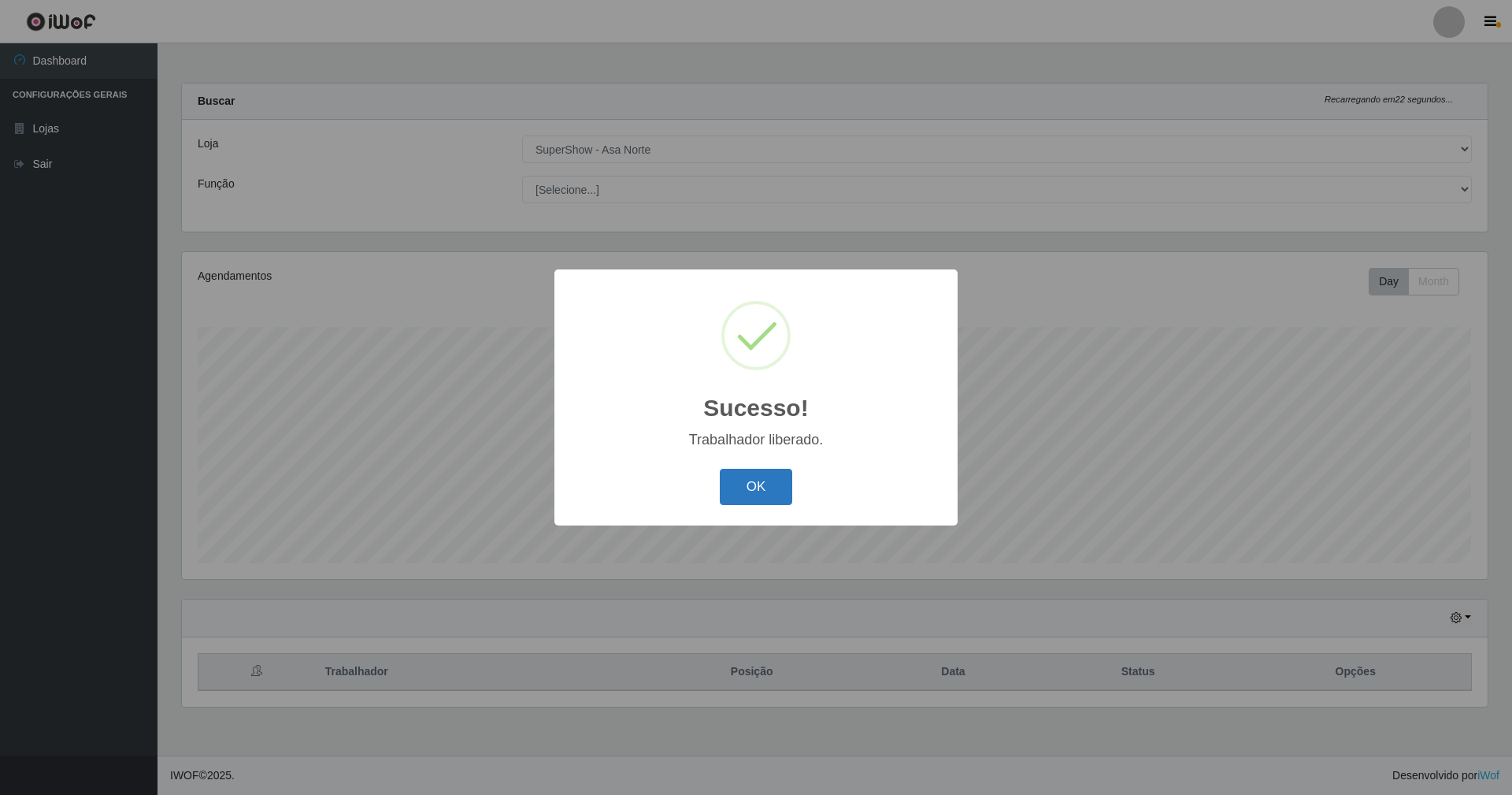
click at [772, 485] on button "OK" at bounding box center [756, 487] width 74 height 37
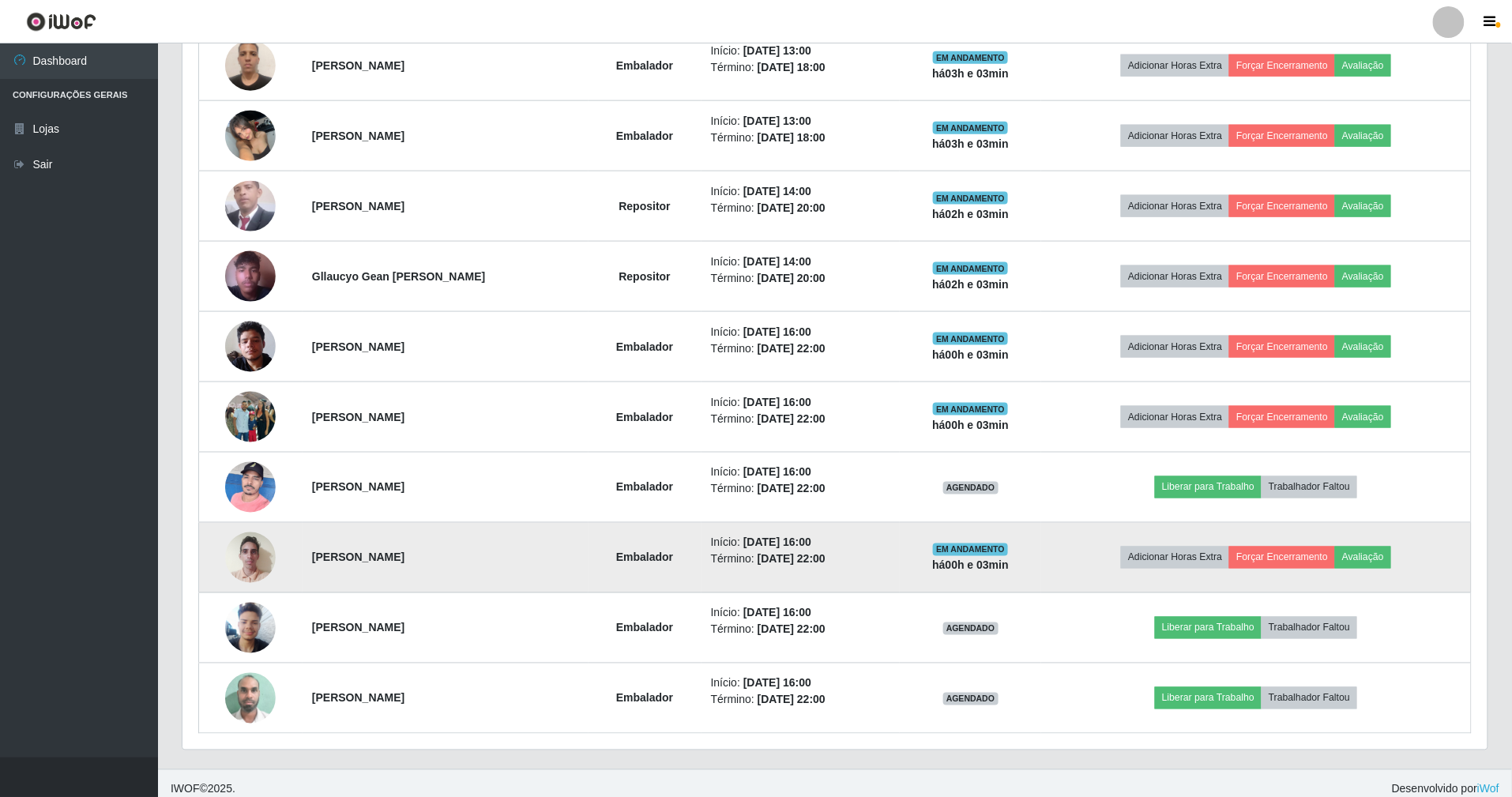
scroll to position [679, 0]
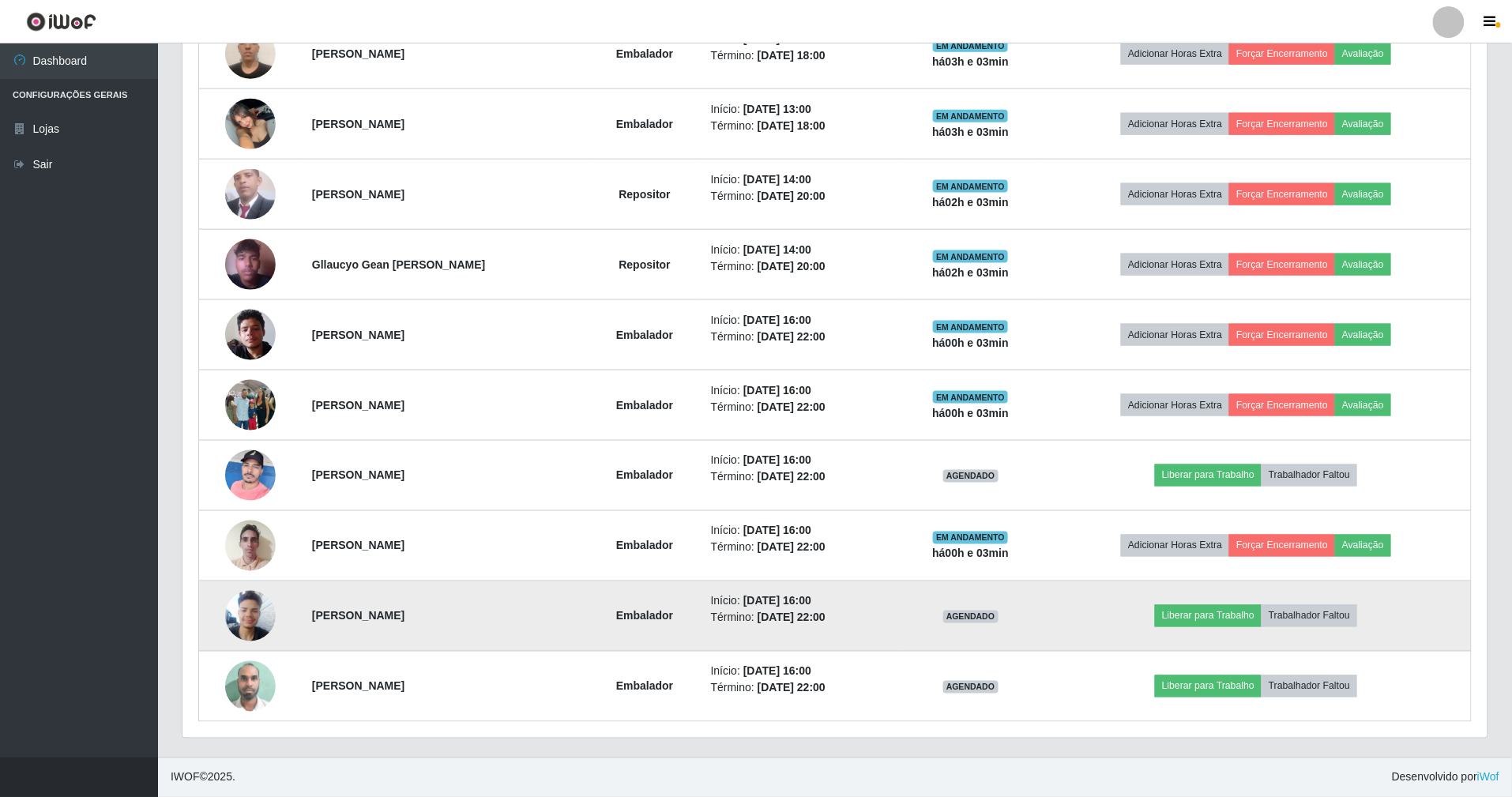
click at [245, 605] on img at bounding box center [250, 615] width 50 height 67
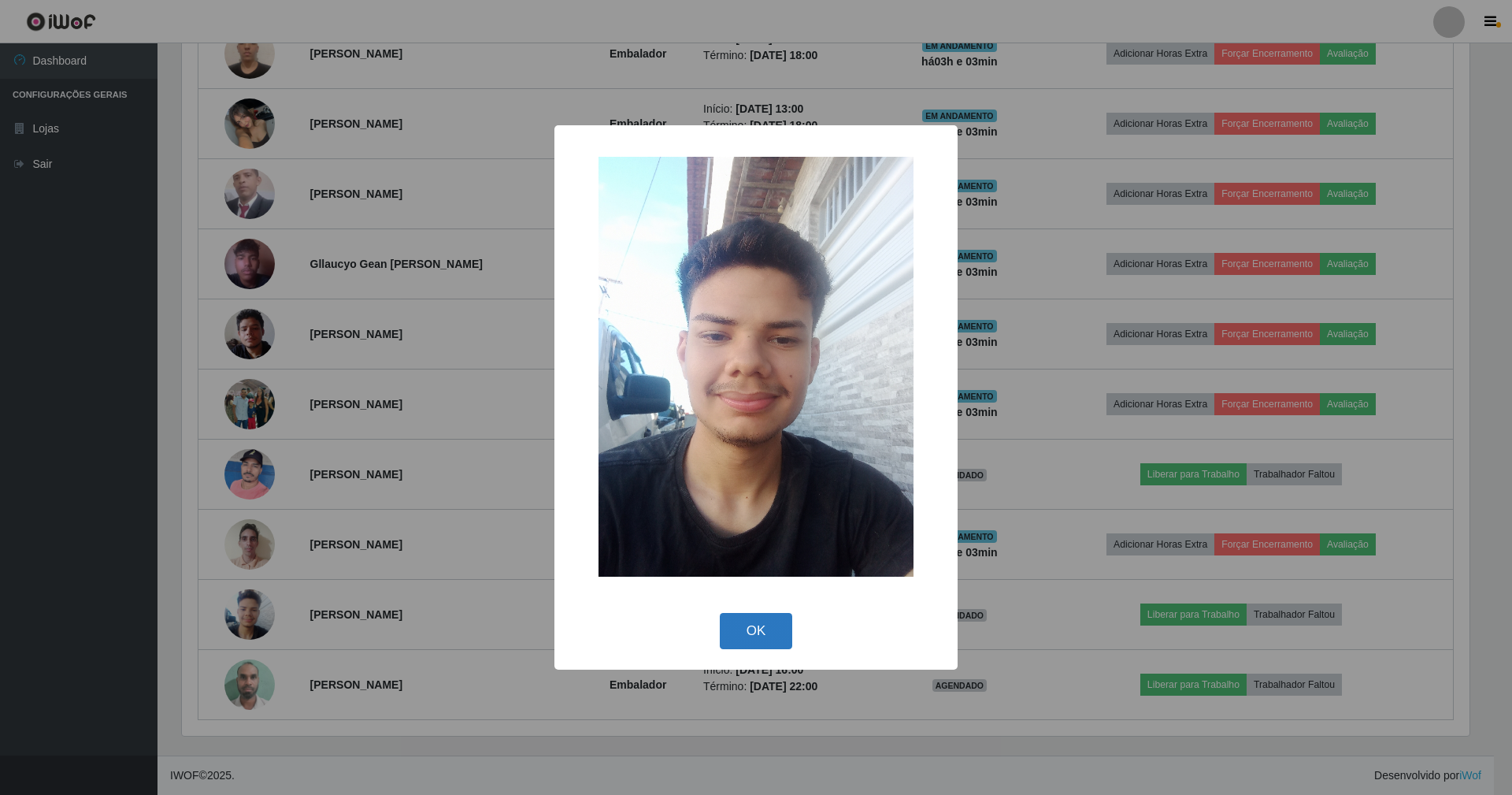
click at [759, 612] on button "OK" at bounding box center [756, 630] width 74 height 37
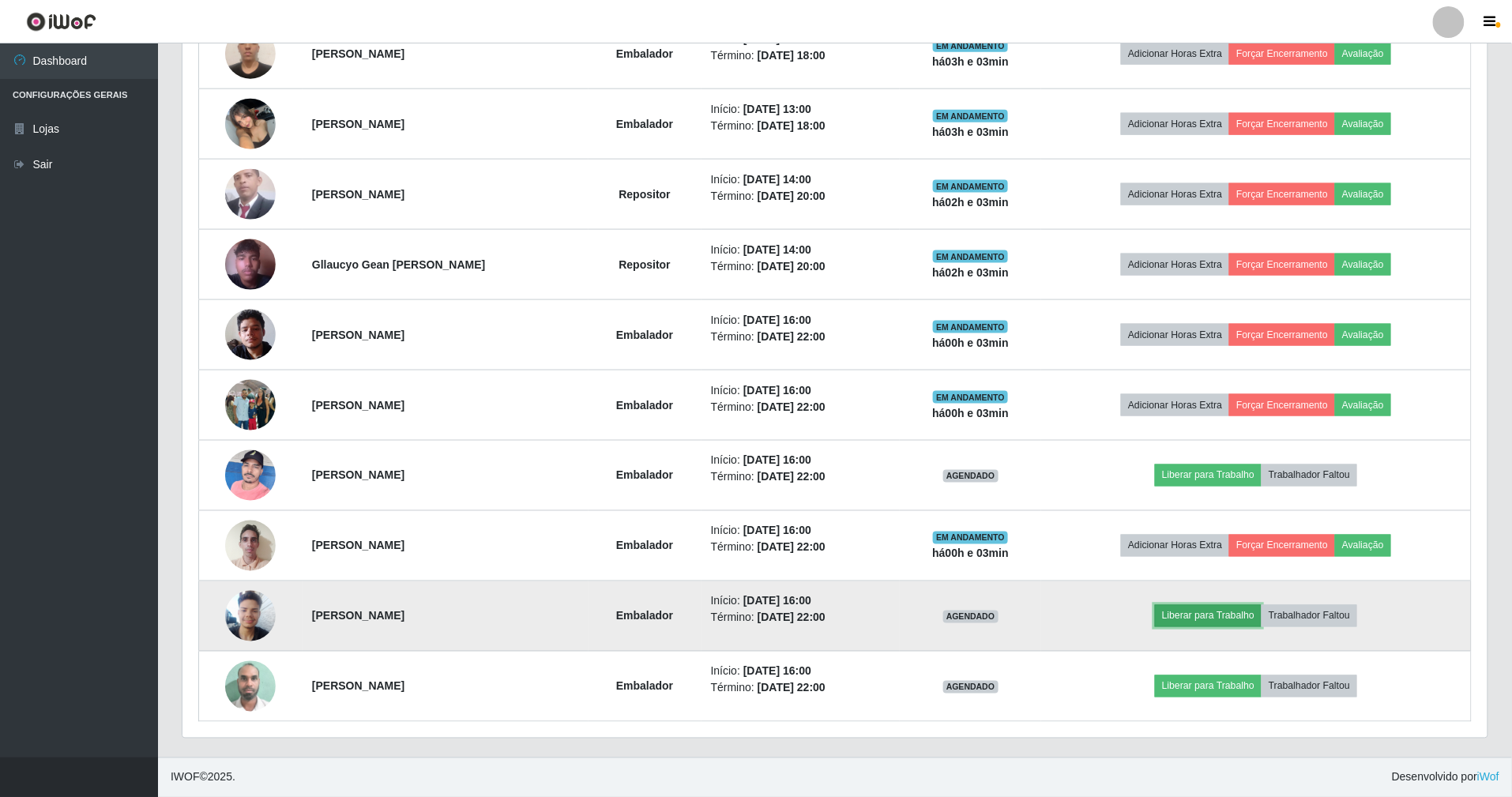
click at [1201, 606] on button "Liberar para Trabalho" at bounding box center [1207, 616] width 107 height 22
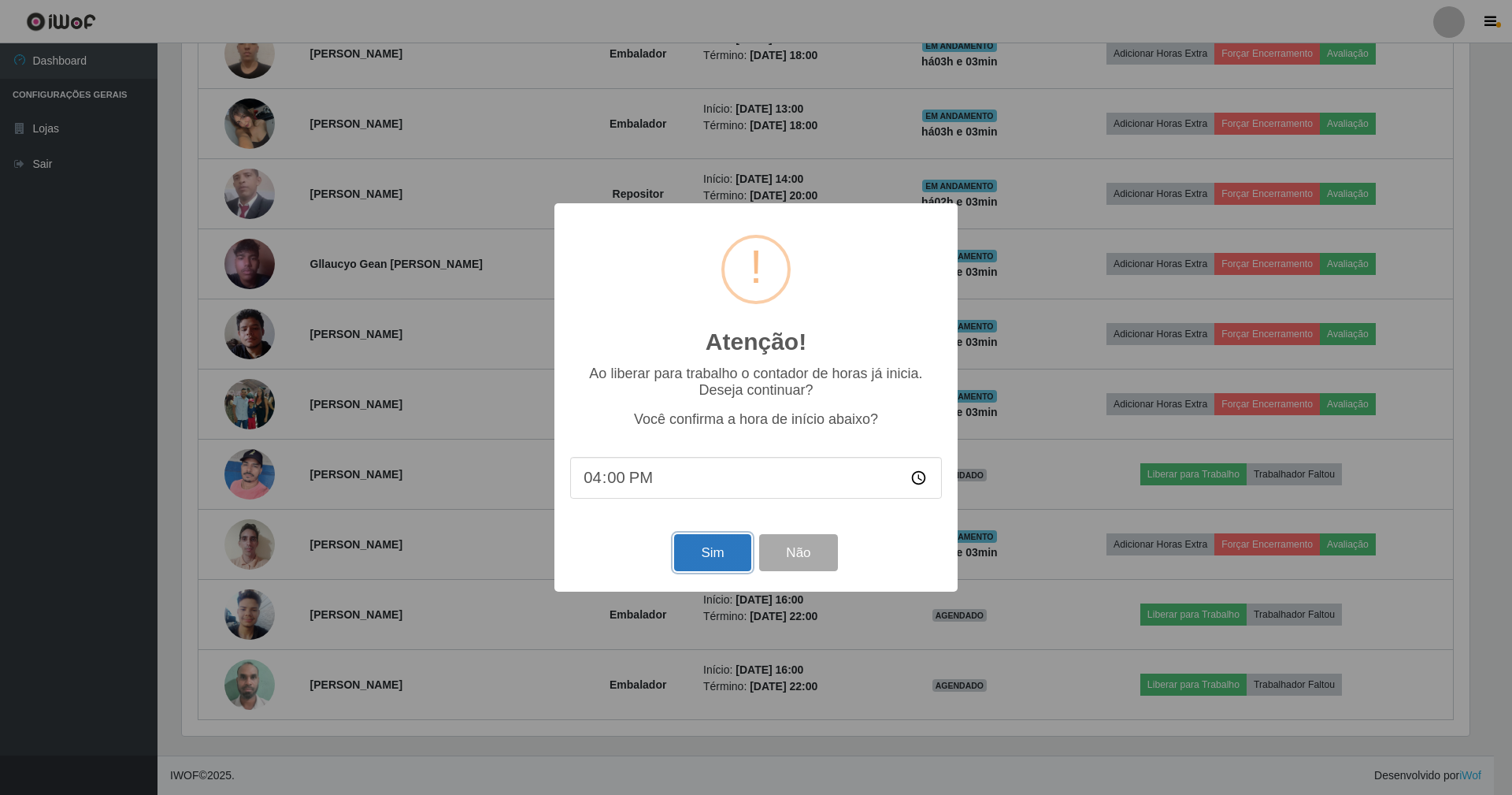
click at [704, 559] on button "Sim" at bounding box center [712, 553] width 76 height 37
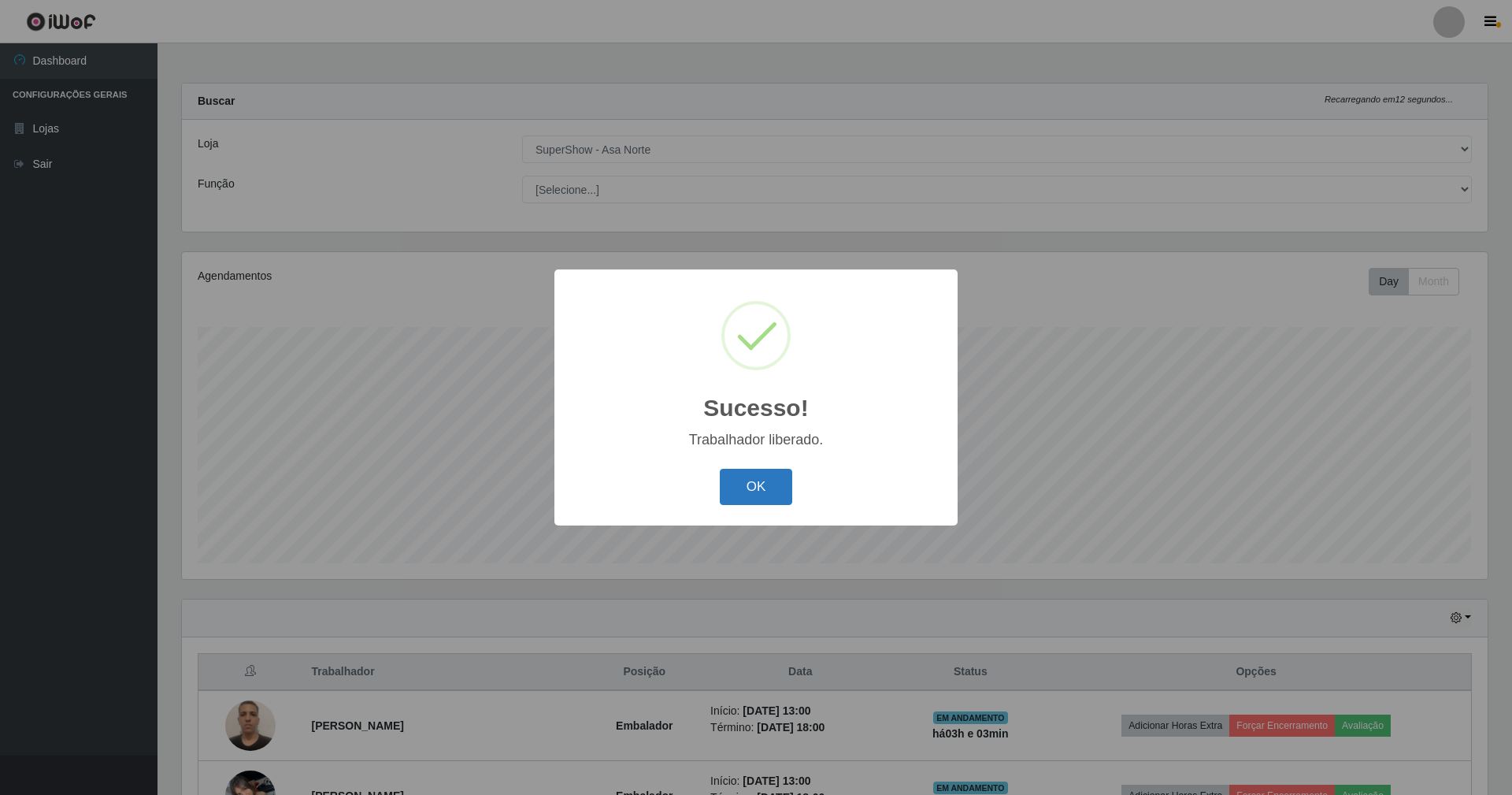
click at [750, 475] on button "OK" at bounding box center [756, 487] width 74 height 37
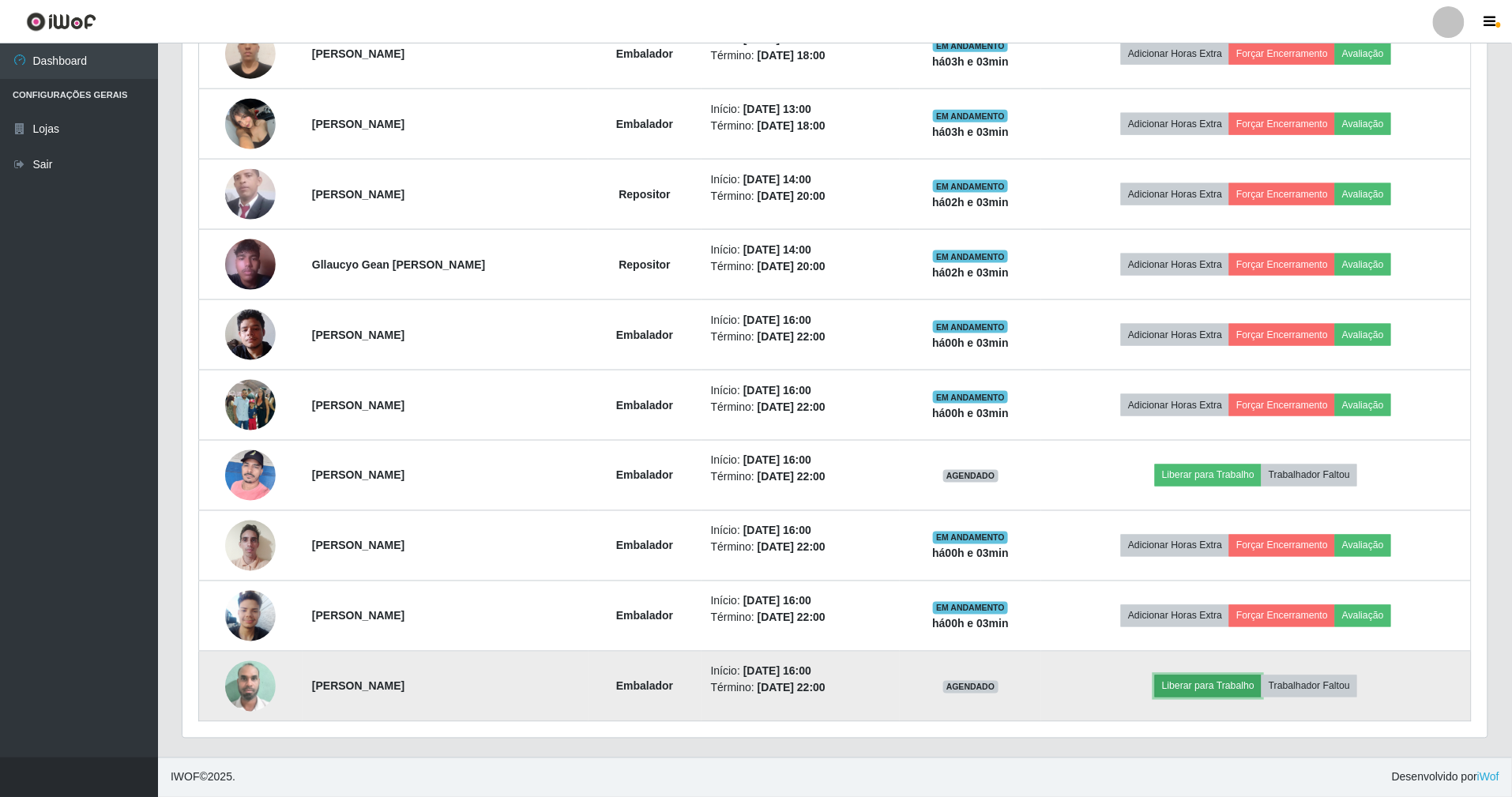
click at [1198, 695] on button "Liberar para Trabalho" at bounding box center [1207, 685] width 107 height 22
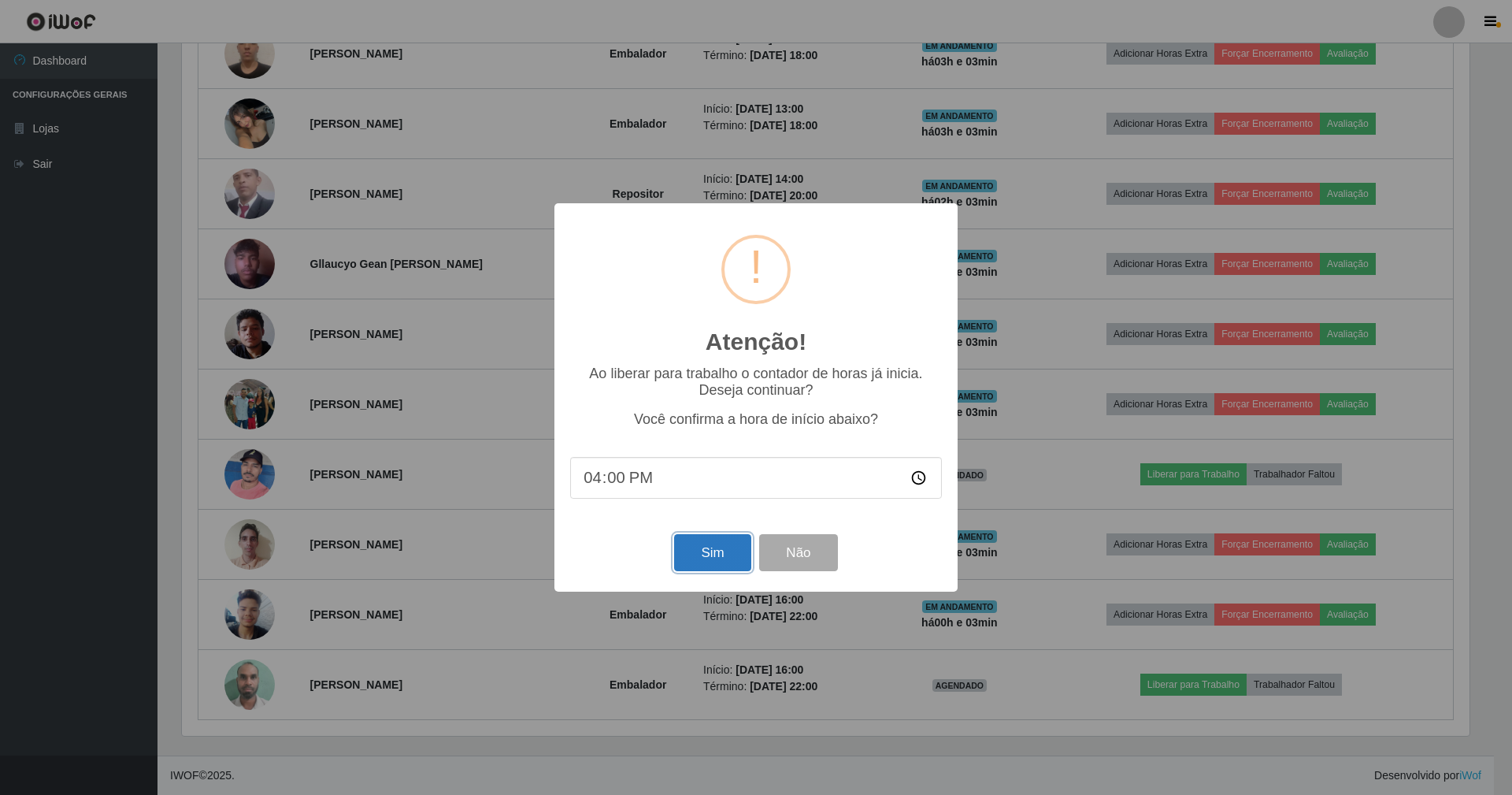
click at [713, 552] on button "Sim" at bounding box center [712, 553] width 76 height 37
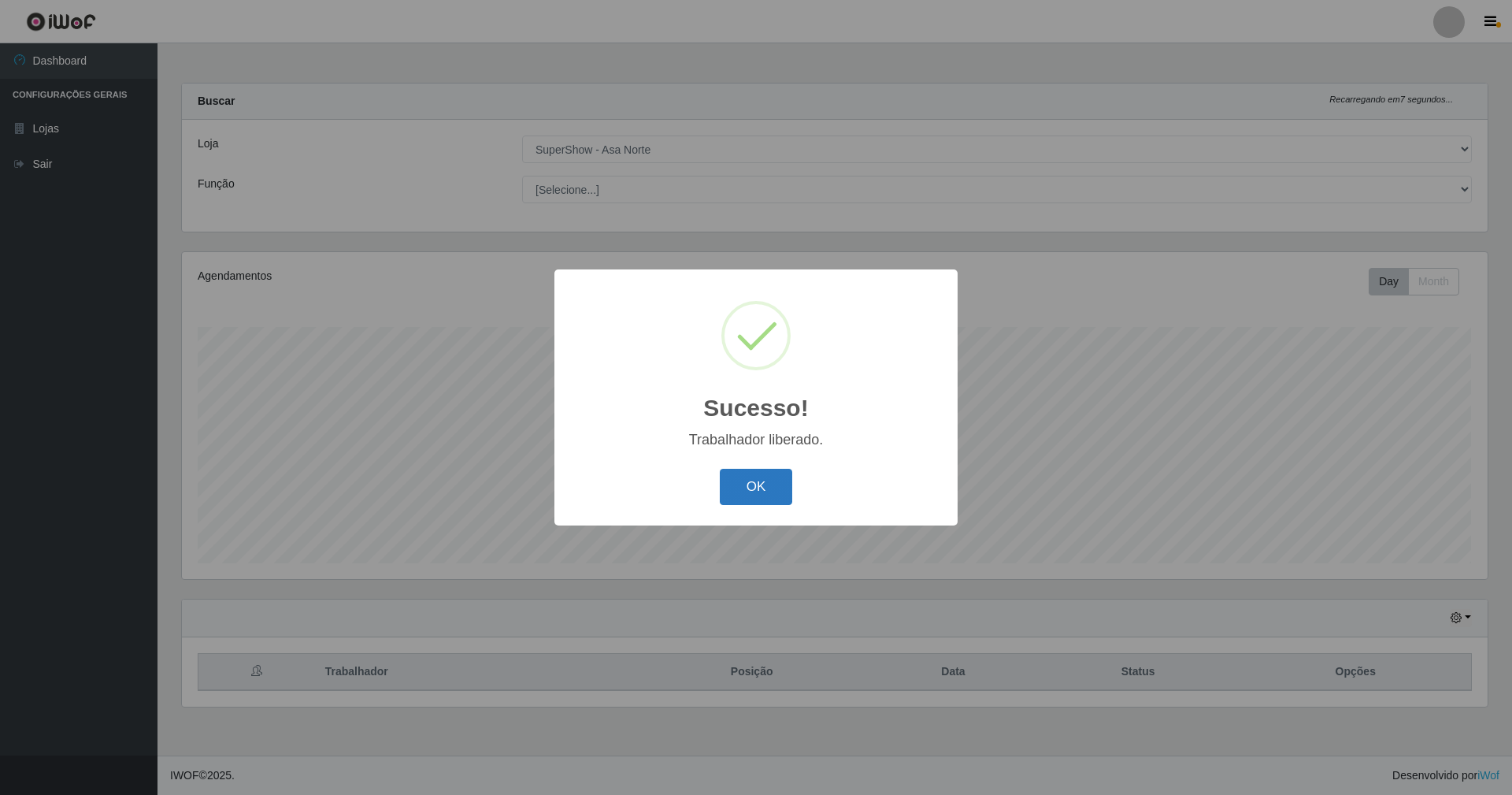
click at [752, 495] on button "OK" at bounding box center [756, 487] width 74 height 37
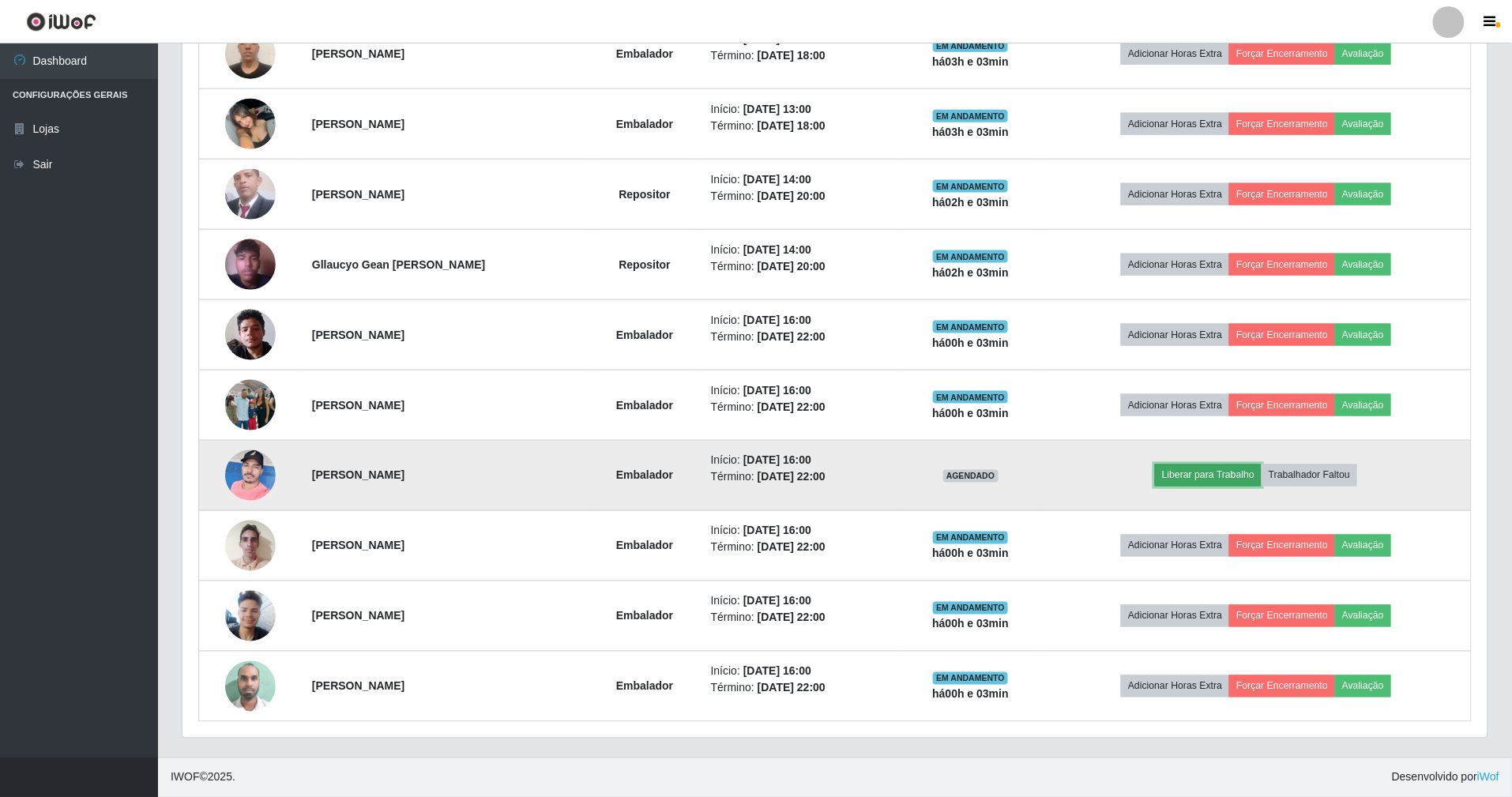
click at [1220, 475] on button "Liberar para Trabalho" at bounding box center [1207, 475] width 107 height 22
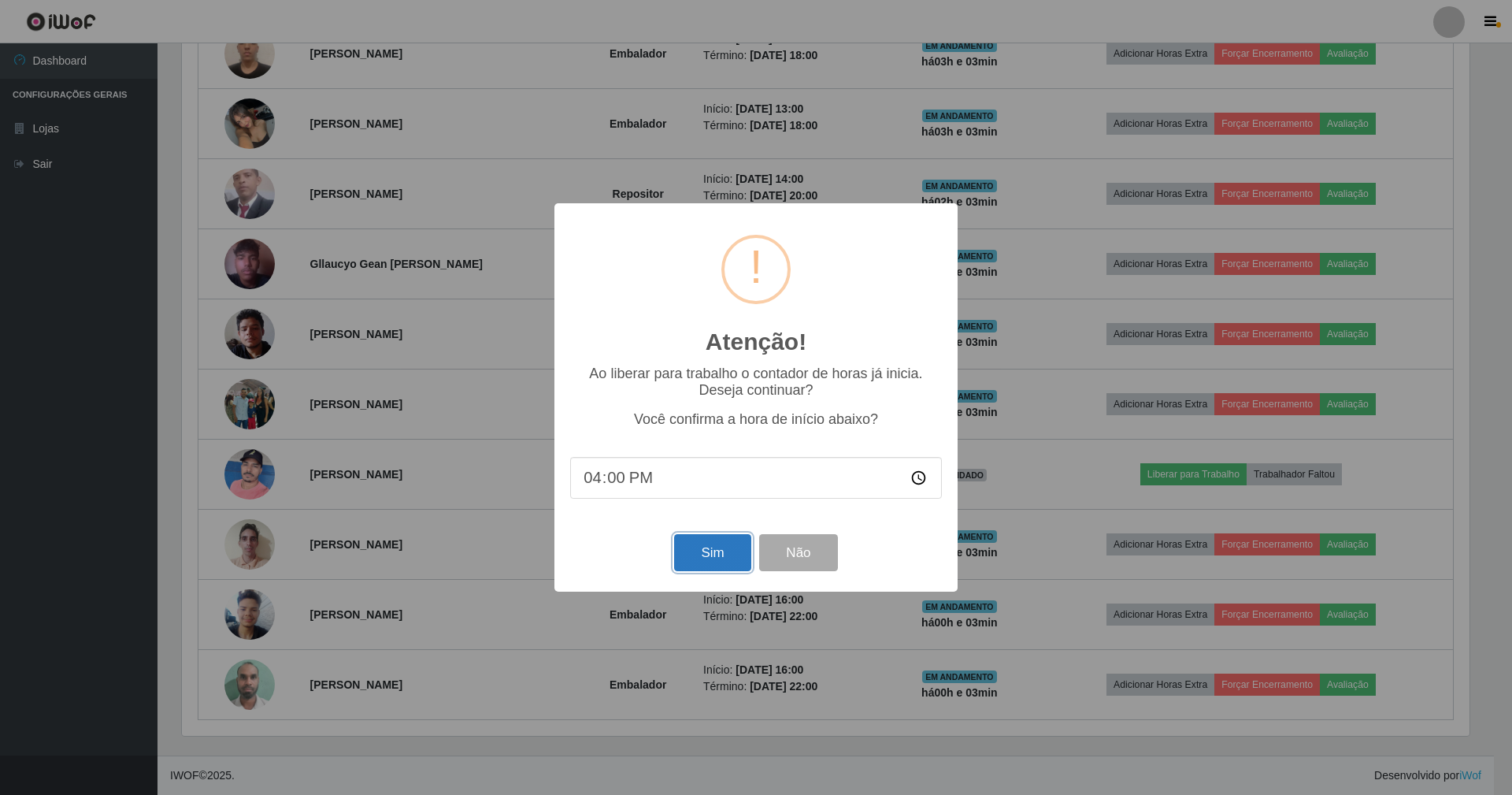
click at [727, 545] on button "Sim" at bounding box center [712, 553] width 76 height 37
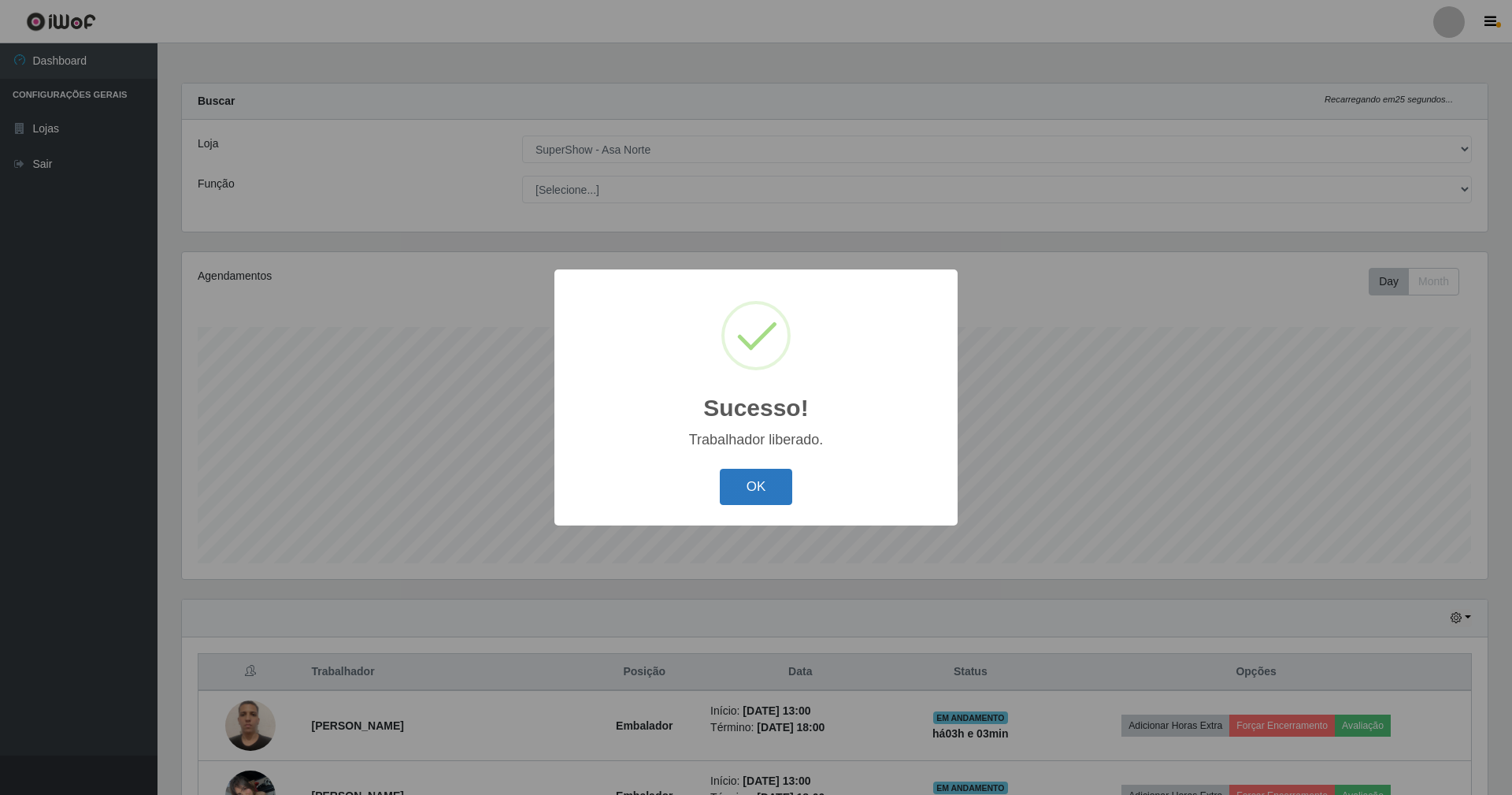
click at [745, 490] on button "OK" at bounding box center [756, 487] width 74 height 37
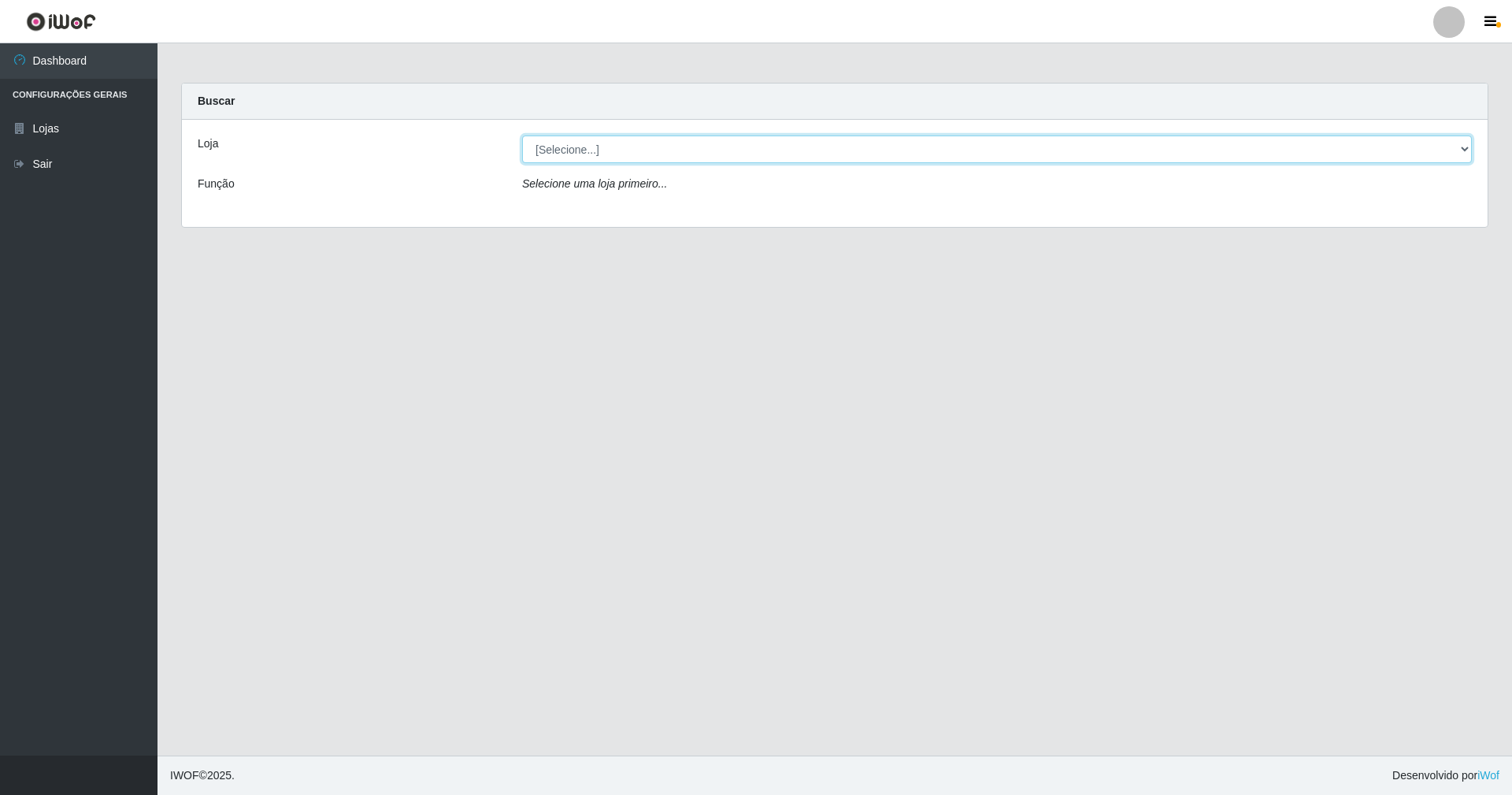
click at [546, 145] on select "[Selecione...] SuperShow - Asa Norte" at bounding box center [997, 149] width 950 height 28
